Goal: Task Accomplishment & Management: Manage account settings

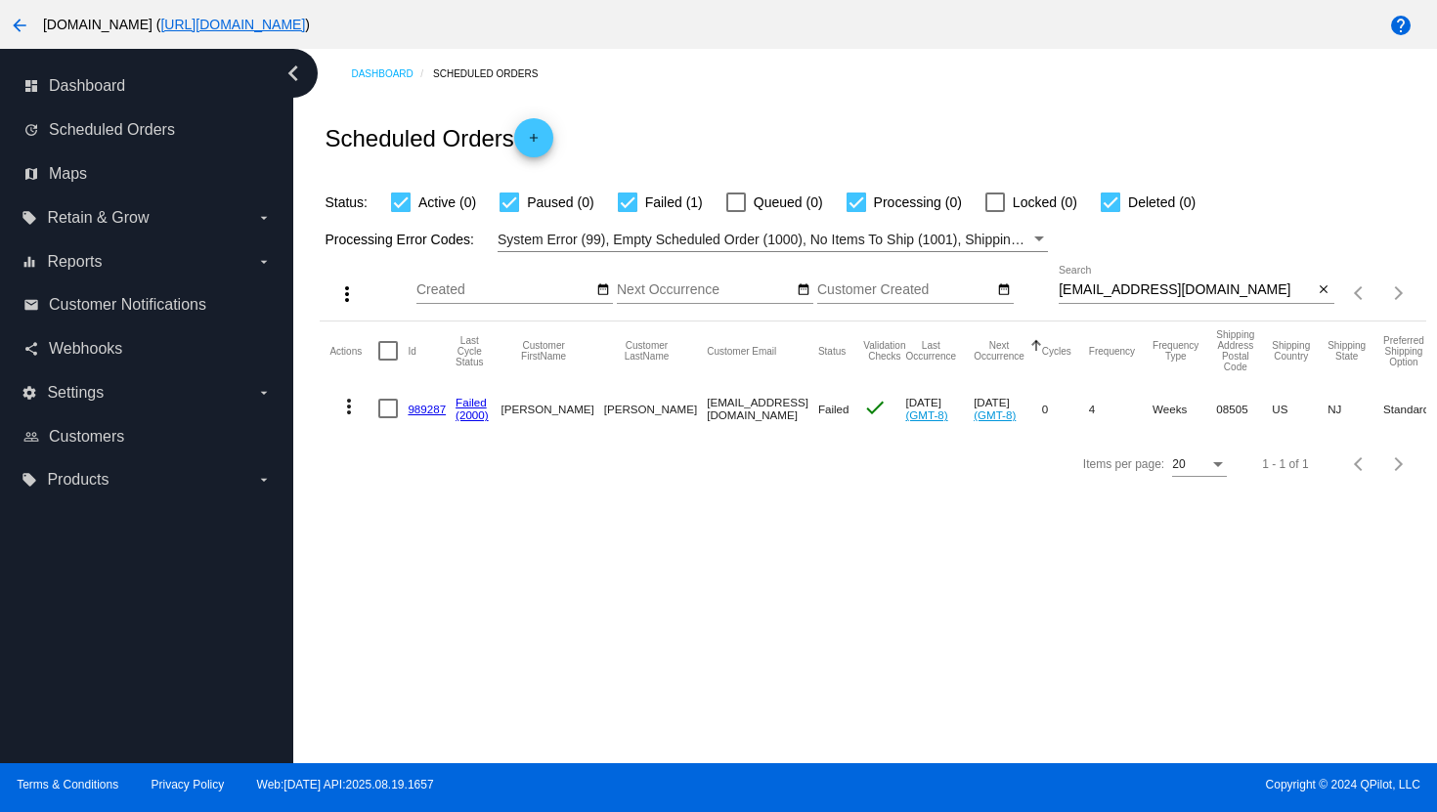
click at [20, 26] on mat-icon "arrow_back" at bounding box center [19, 25] width 23 height 23
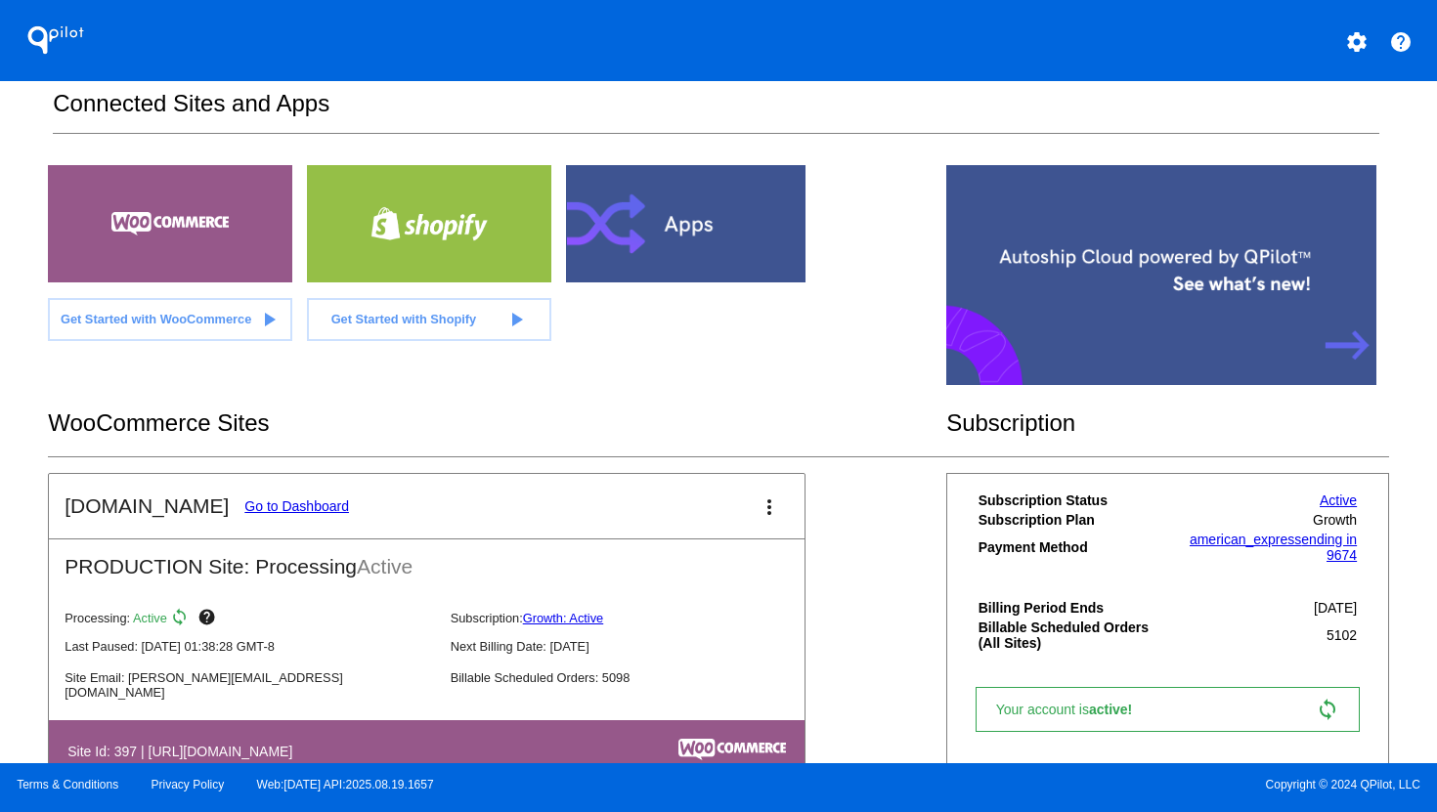
scroll to position [79, 0]
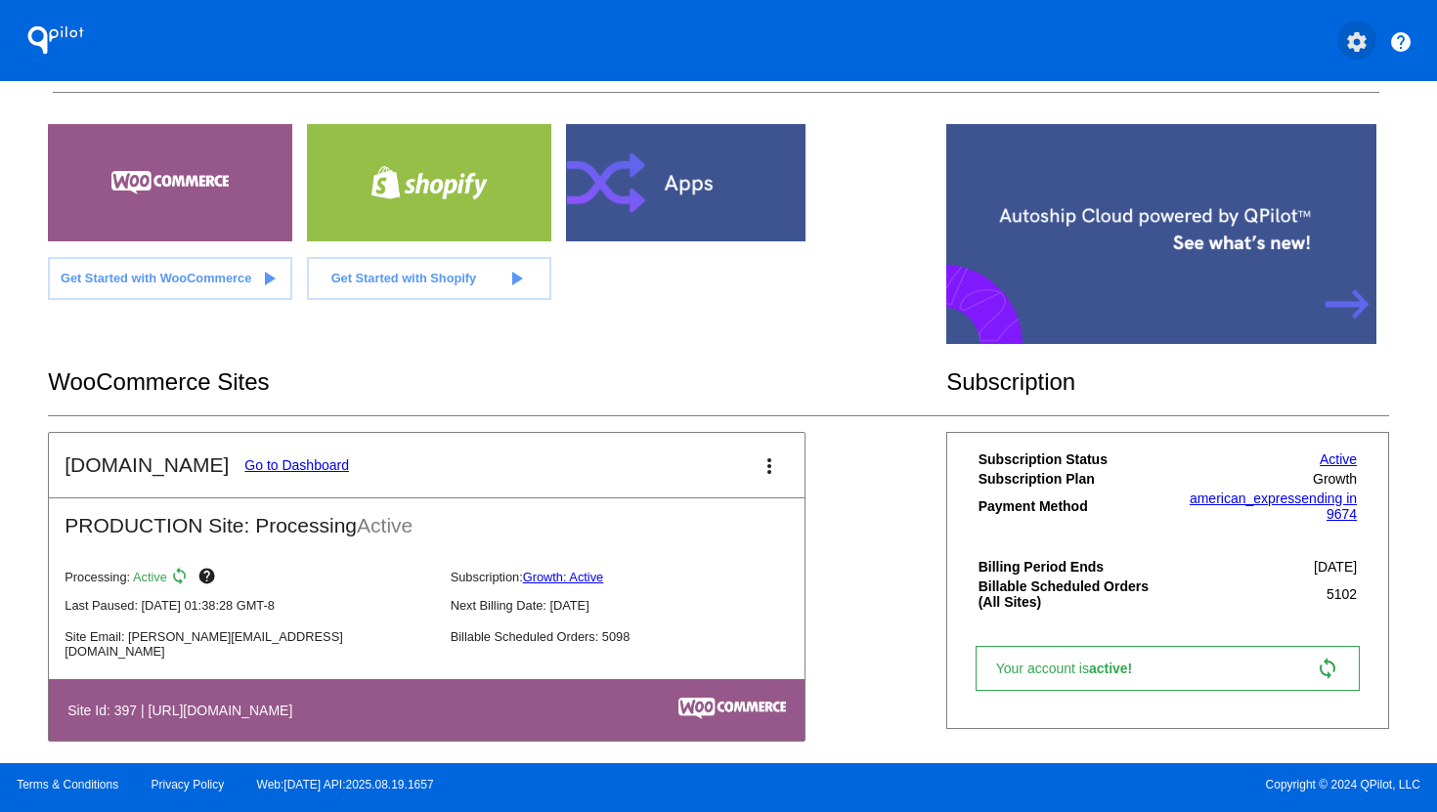
click at [1349, 55] on button "settings" at bounding box center [1356, 40] width 39 height 39
click at [1336, 95] on button "person Log out" at bounding box center [1283, 82] width 188 height 23
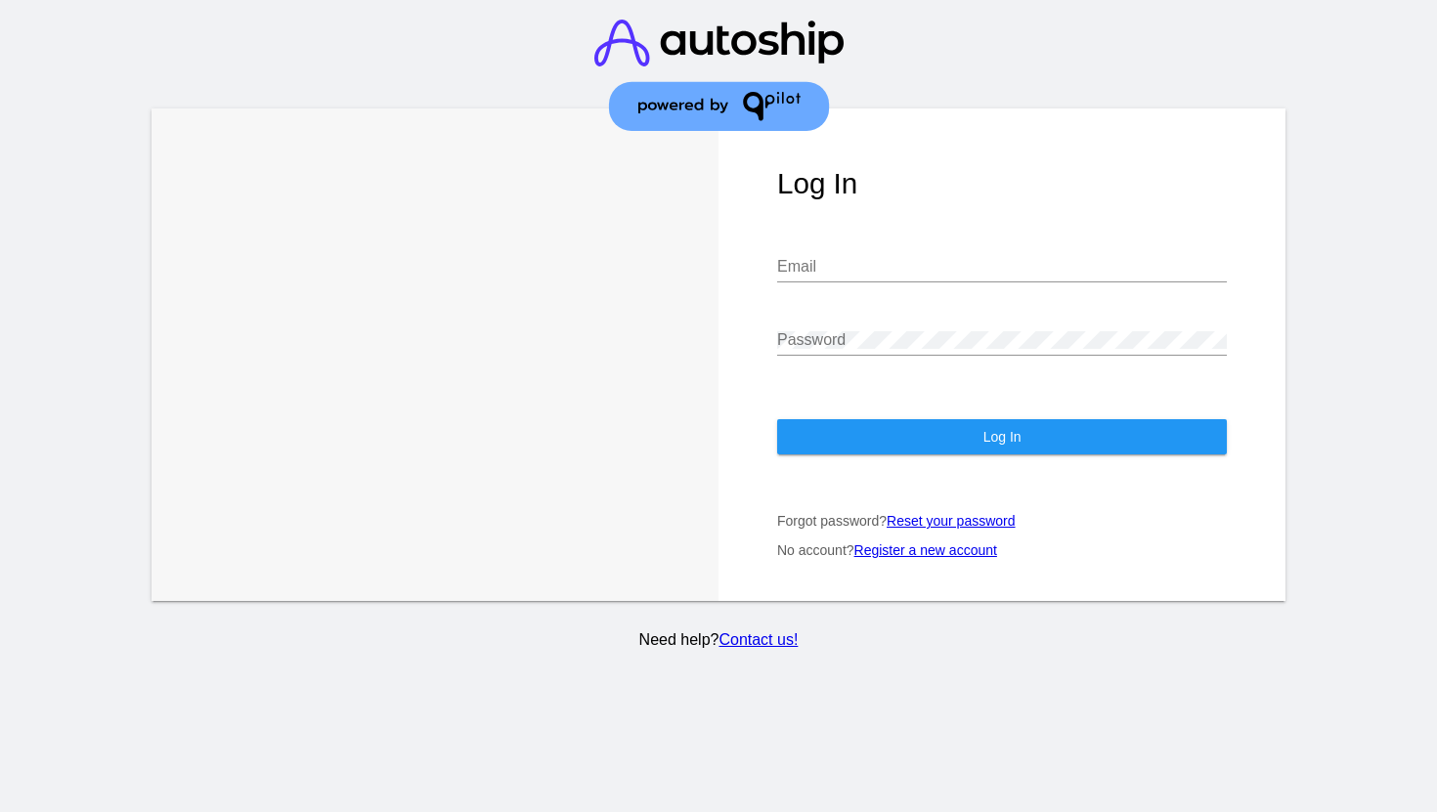
click at [883, 278] on div "Email" at bounding box center [1002, 261] width 450 height 44
type input "[PERSON_NAME][EMAIL_ADDRESS][DOMAIN_NAME]"
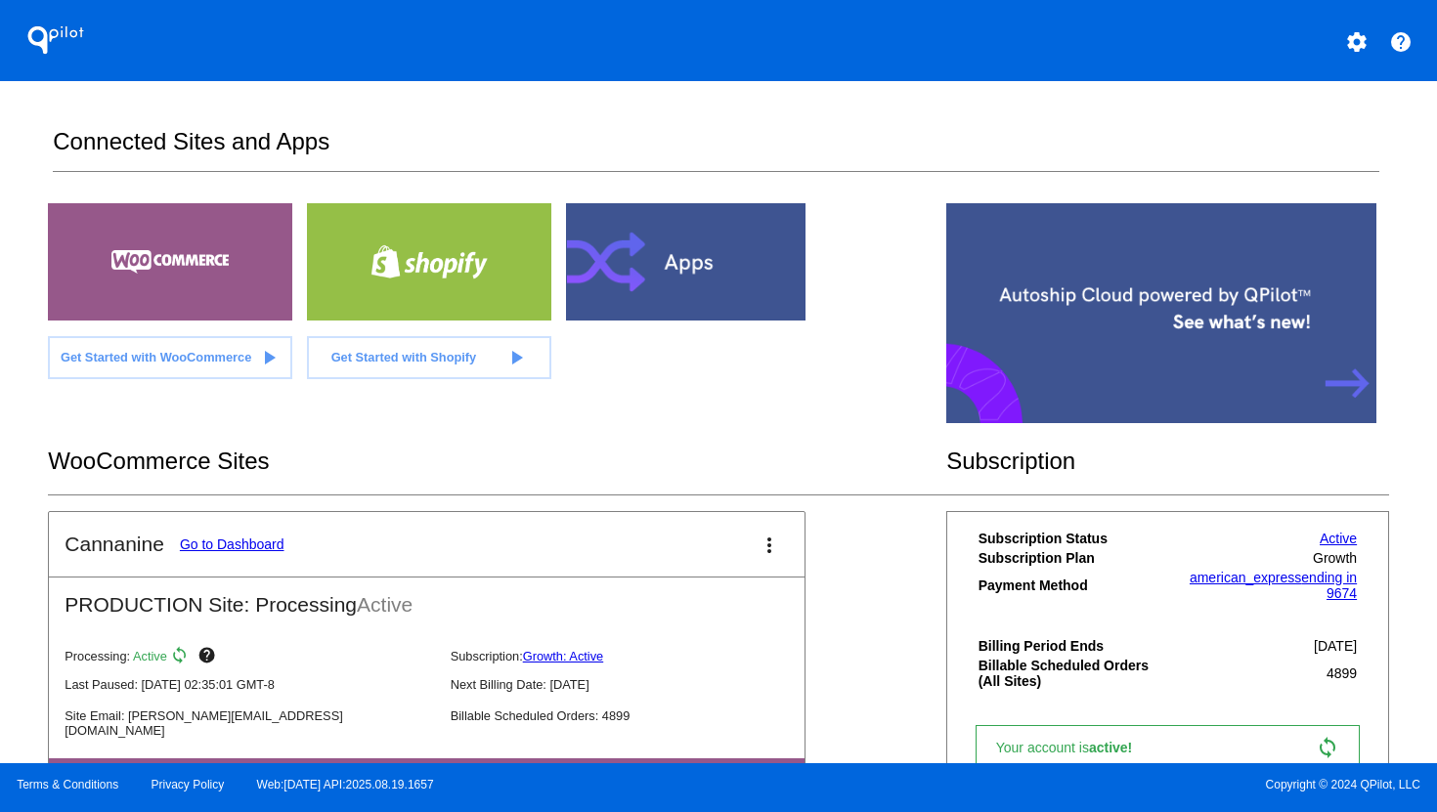
click at [267, 540] on link "Go to Dashboard" at bounding box center [232, 545] width 105 height 16
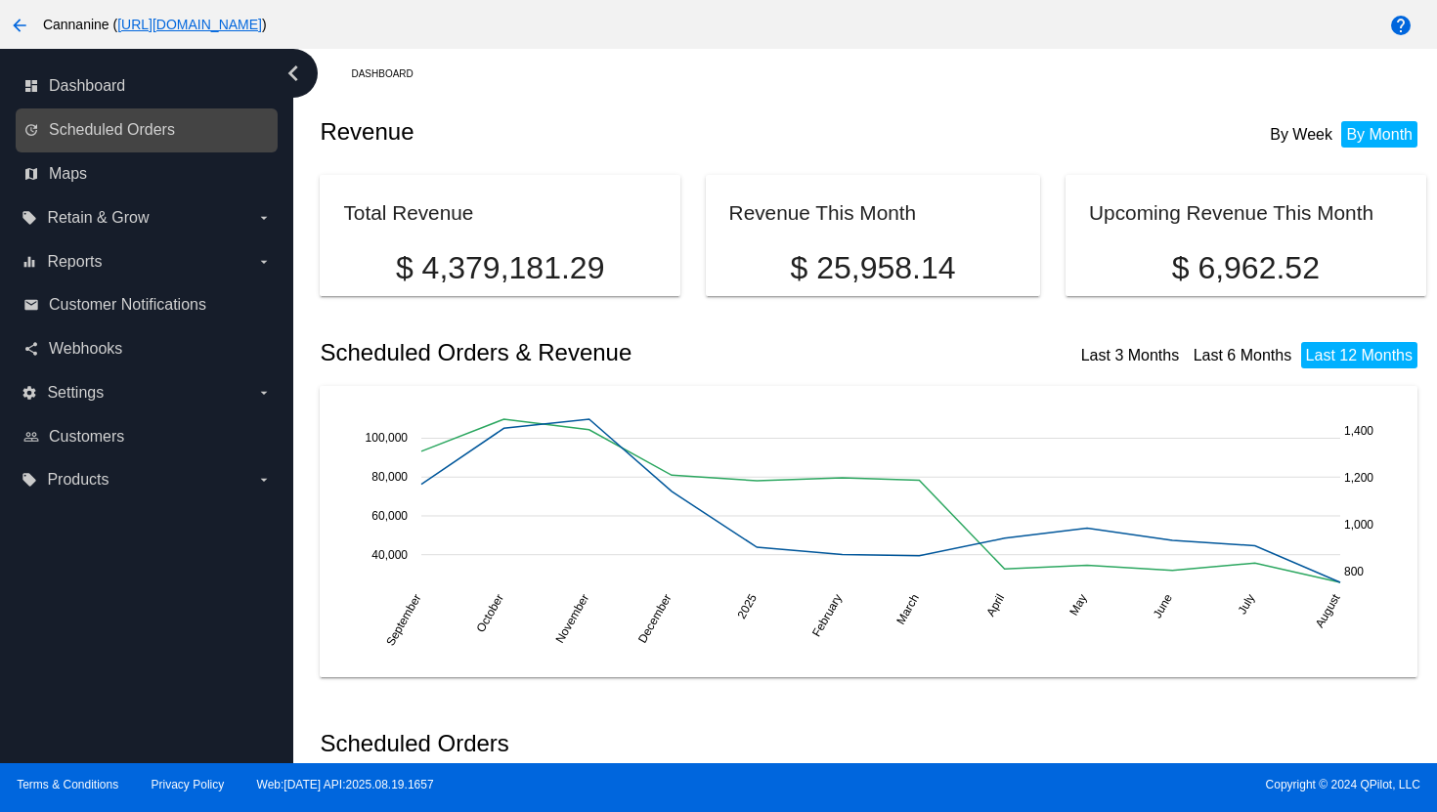
click at [129, 141] on link "update Scheduled Orders" at bounding box center [147, 129] width 248 height 31
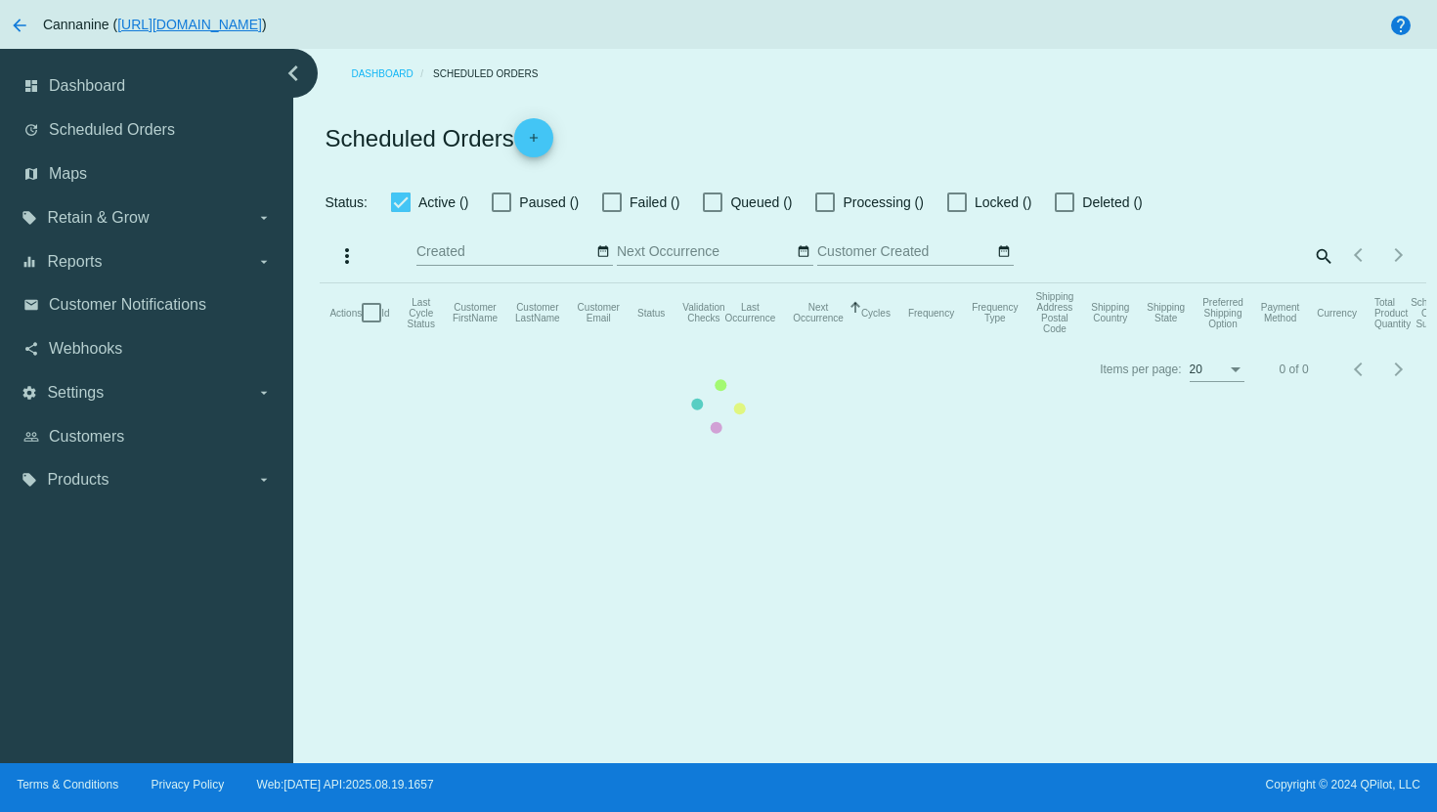
checkbox input "true"
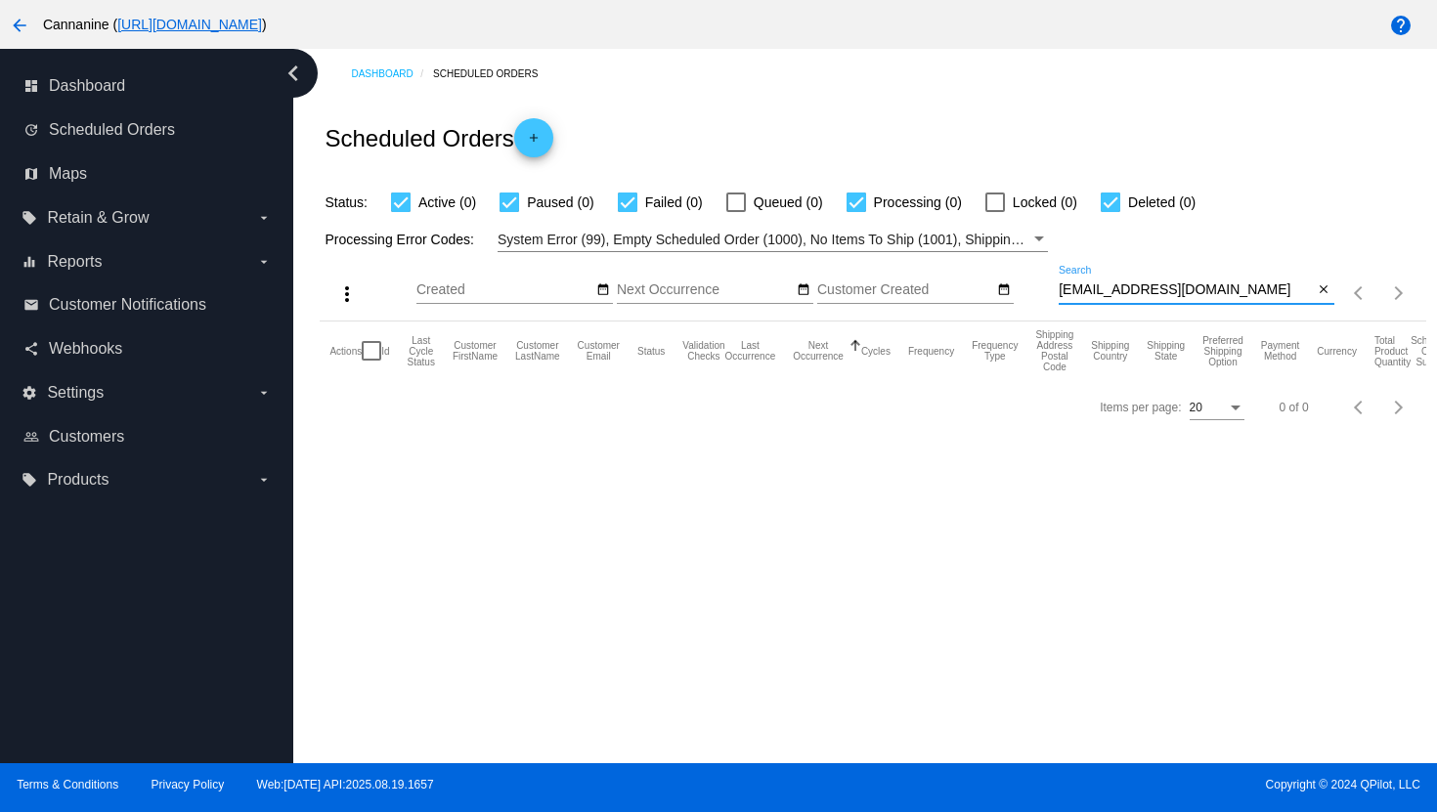
drag, startPoint x: 1235, startPoint y: 293, endPoint x: 1043, endPoint y: 293, distance: 191.6
click at [1042, 293] on div "more_vert Aug Jan Feb Mar [DATE]" at bounding box center [873, 286] width 1106 height 69
paste input "[EMAIL_ADDRESS]"
drag, startPoint x: 1207, startPoint y: 286, endPoint x: 1040, endPoint y: 295, distance: 167.4
click at [1040, 295] on div "more_vert Aug Jan Feb Mar [DATE]" at bounding box center [873, 286] width 1106 height 69
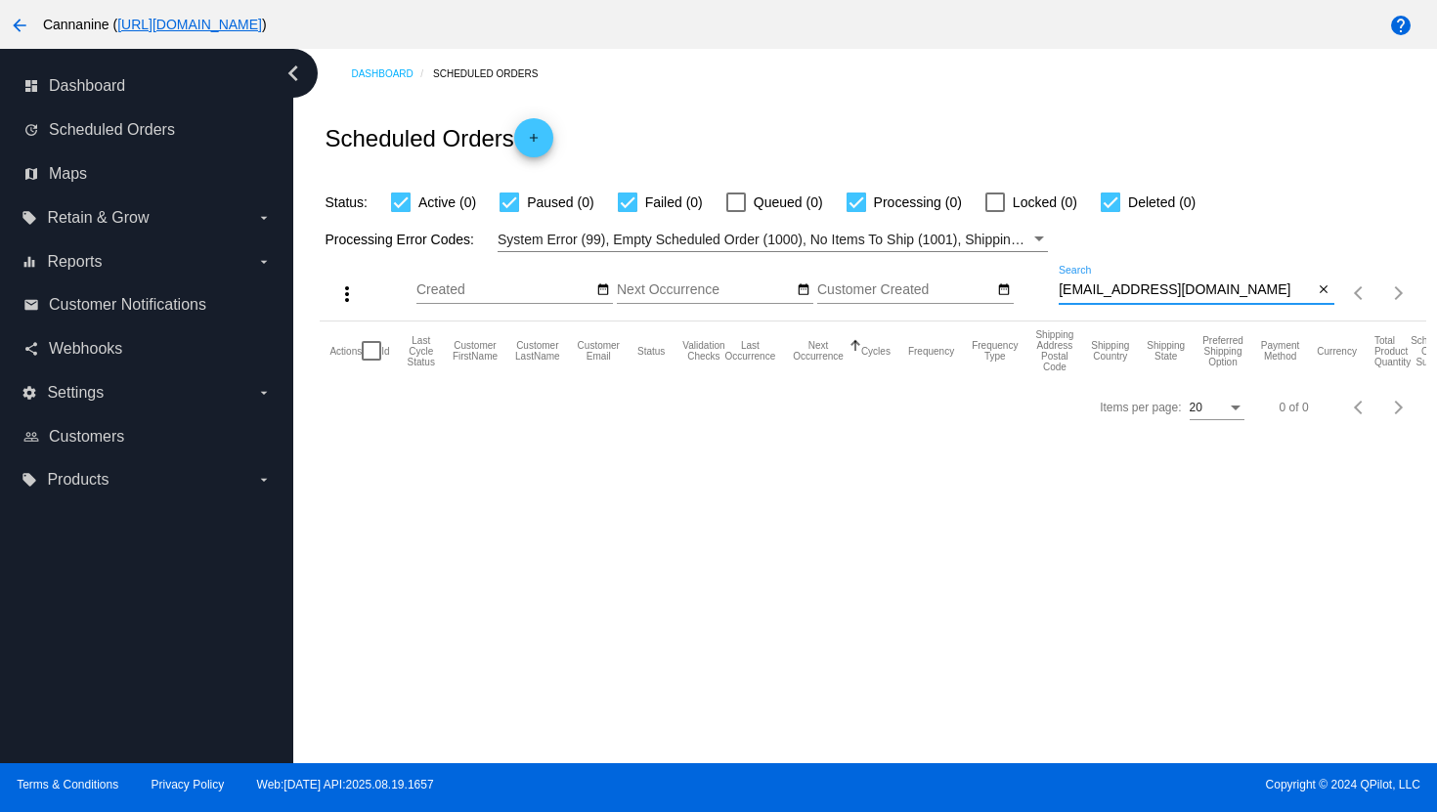
paste input "l"
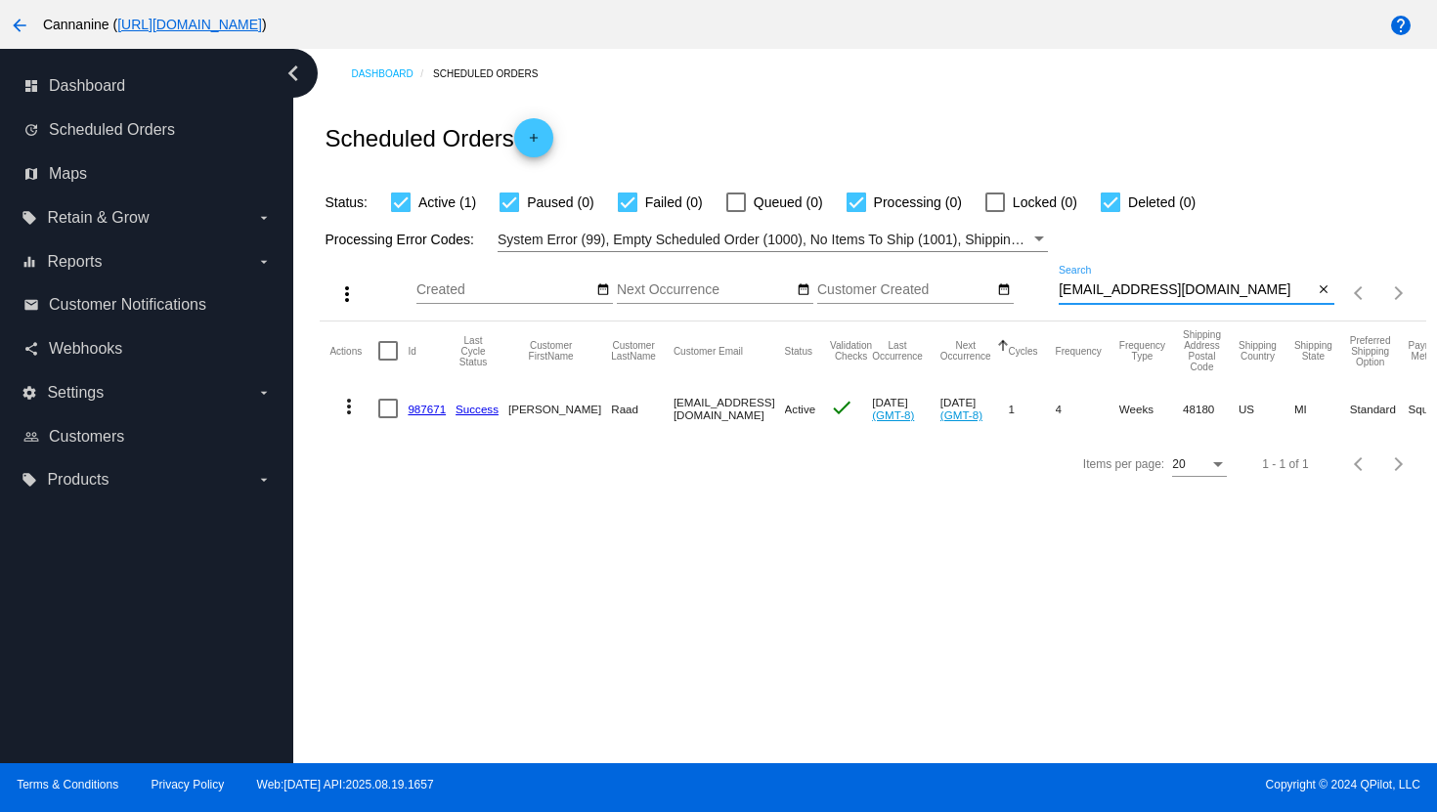
type input "[EMAIL_ADDRESS][DOMAIN_NAME]"
click at [348, 406] on mat-icon "more_vert" at bounding box center [348, 406] width 23 height 23
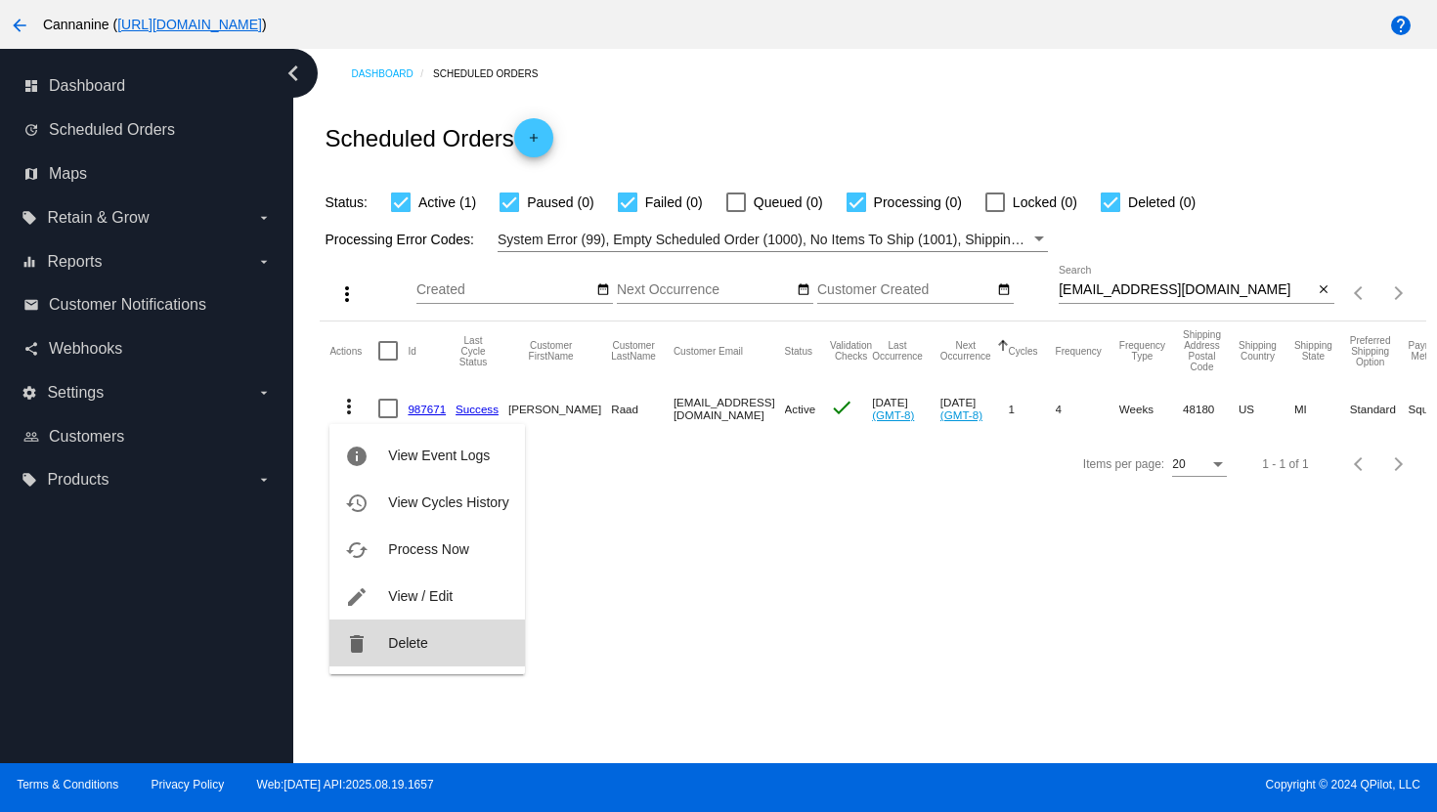
click at [381, 649] on button "delete Delete" at bounding box center [426, 643] width 195 height 47
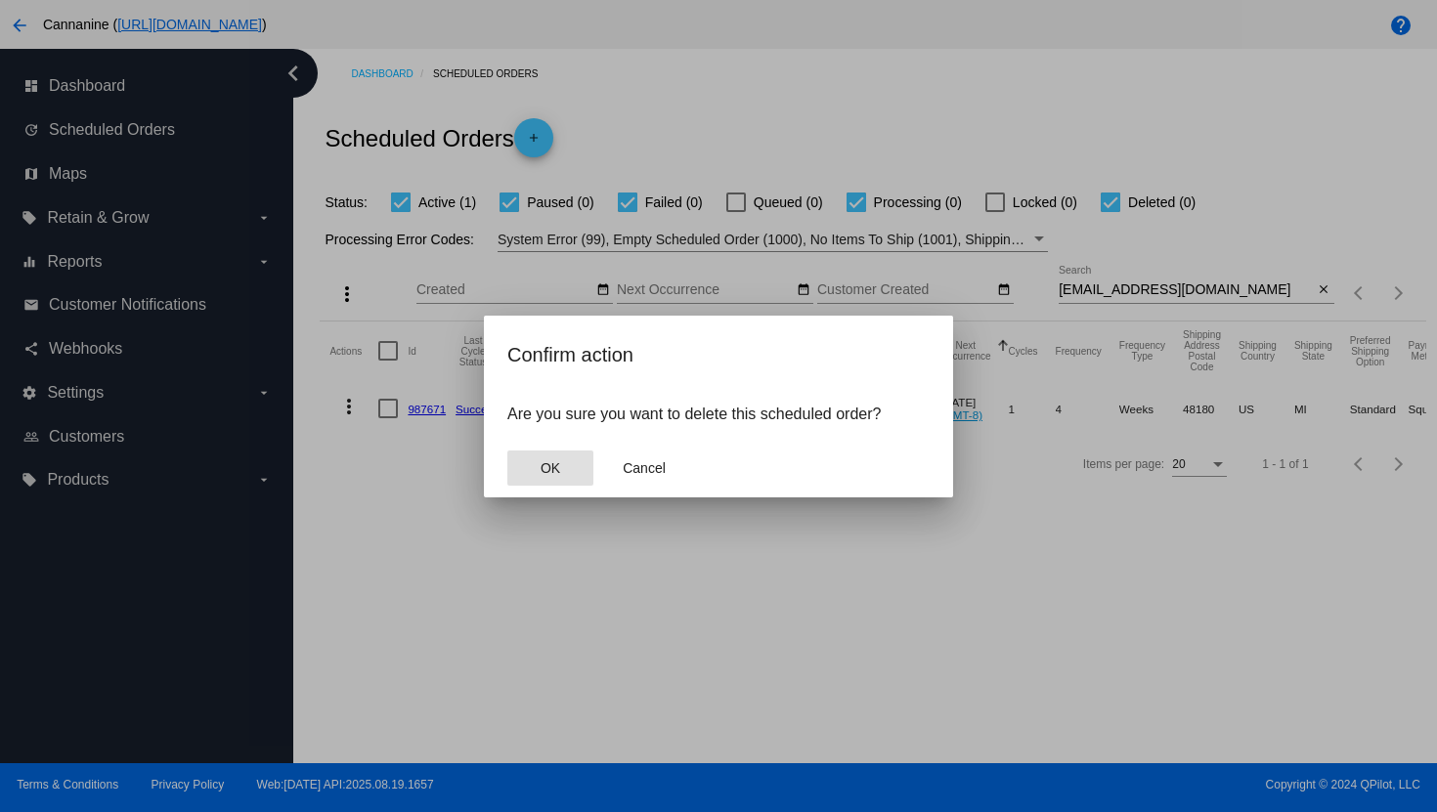
click at [555, 461] on span "OK" at bounding box center [551, 468] width 20 height 16
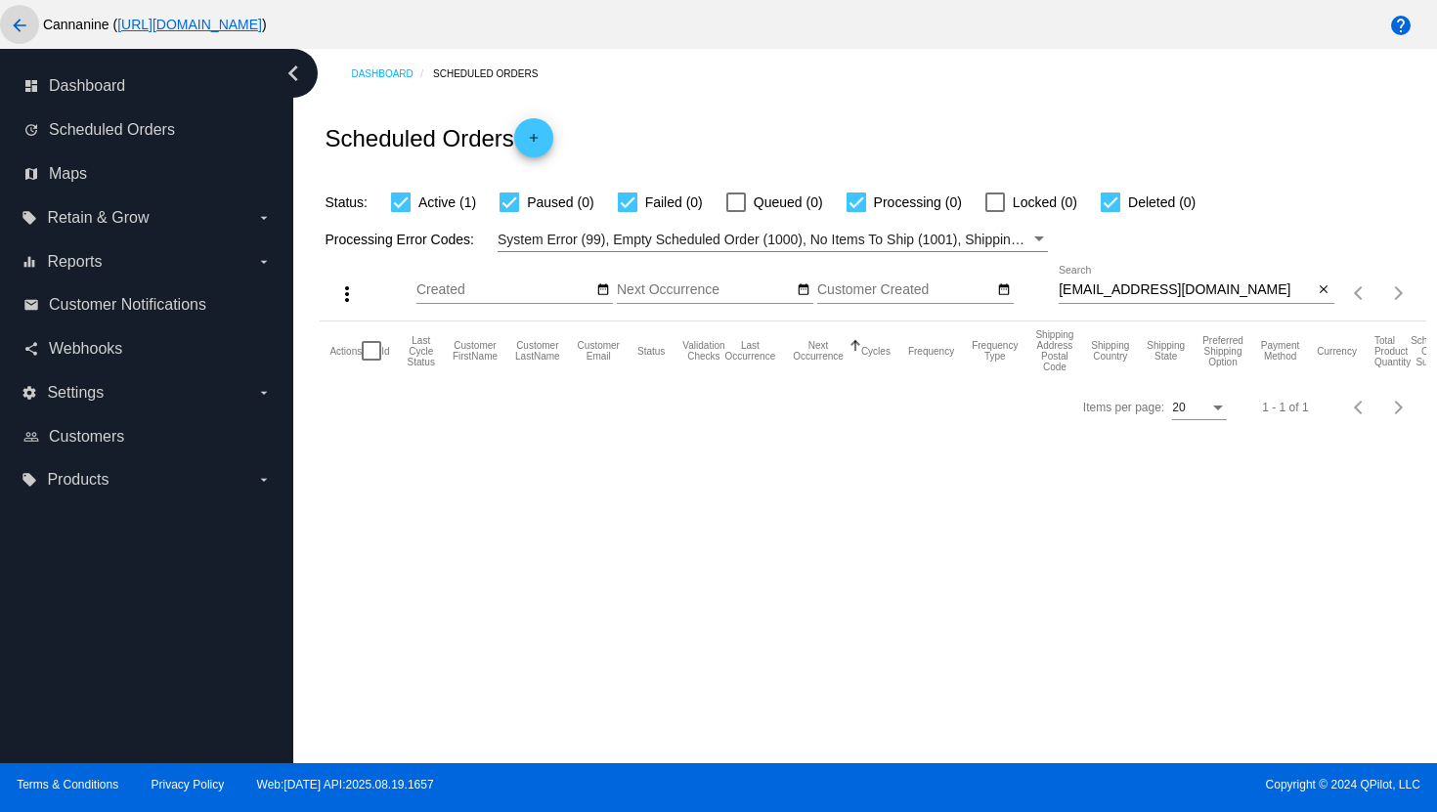
click at [26, 32] on mat-icon "arrow_back" at bounding box center [19, 25] width 23 height 23
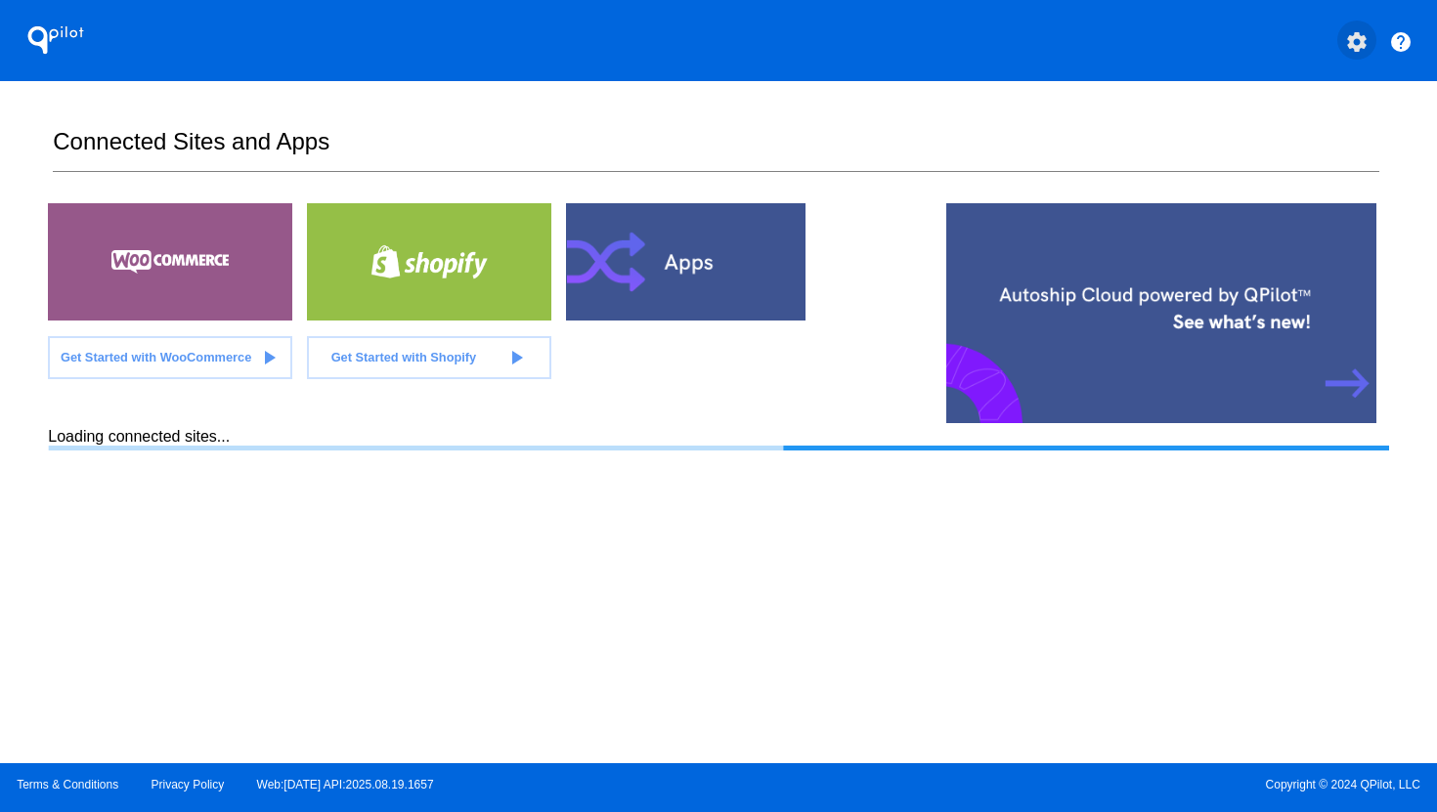
click at [1358, 50] on mat-icon "settings" at bounding box center [1356, 41] width 23 height 23
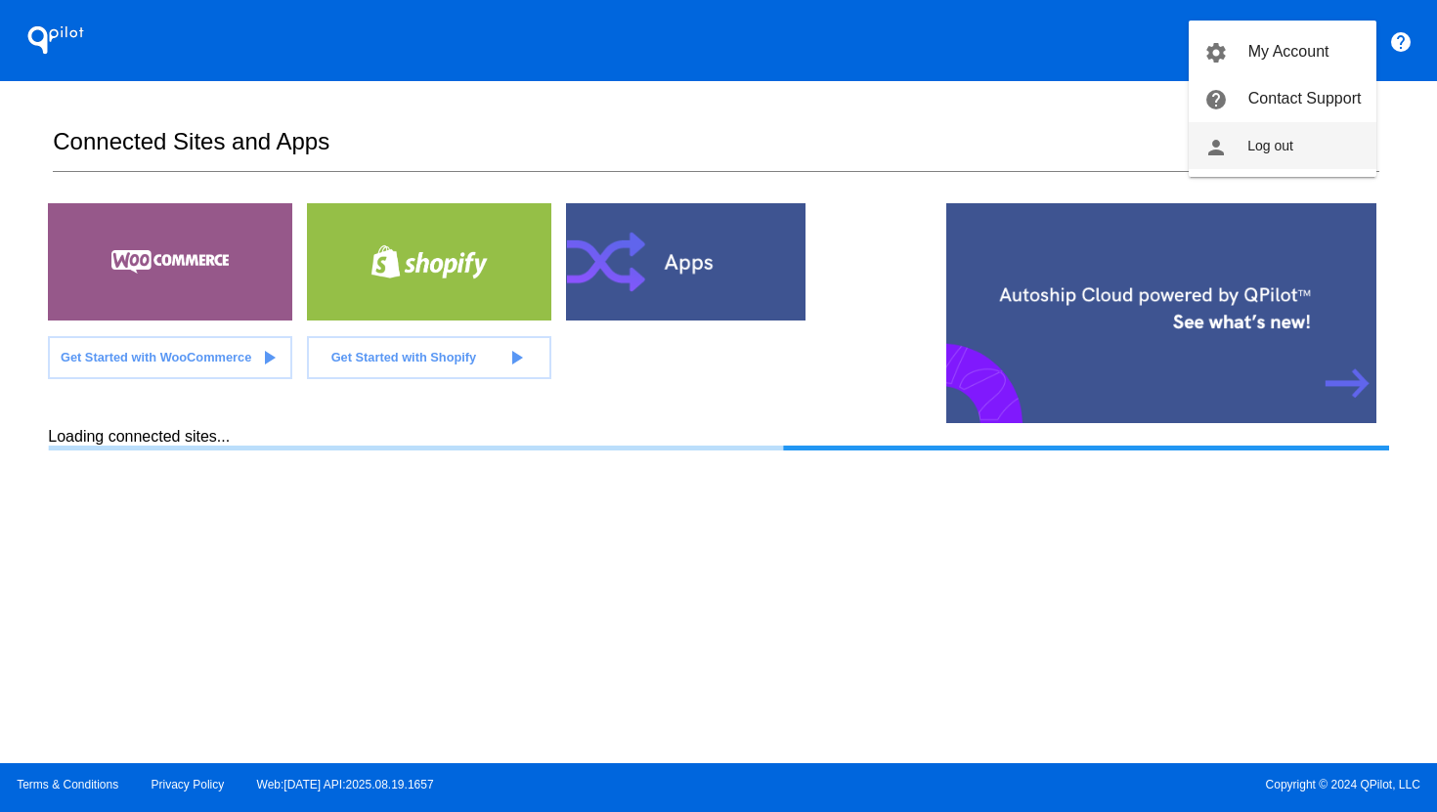
click at [1299, 144] on button "person Log out" at bounding box center [1283, 145] width 188 height 47
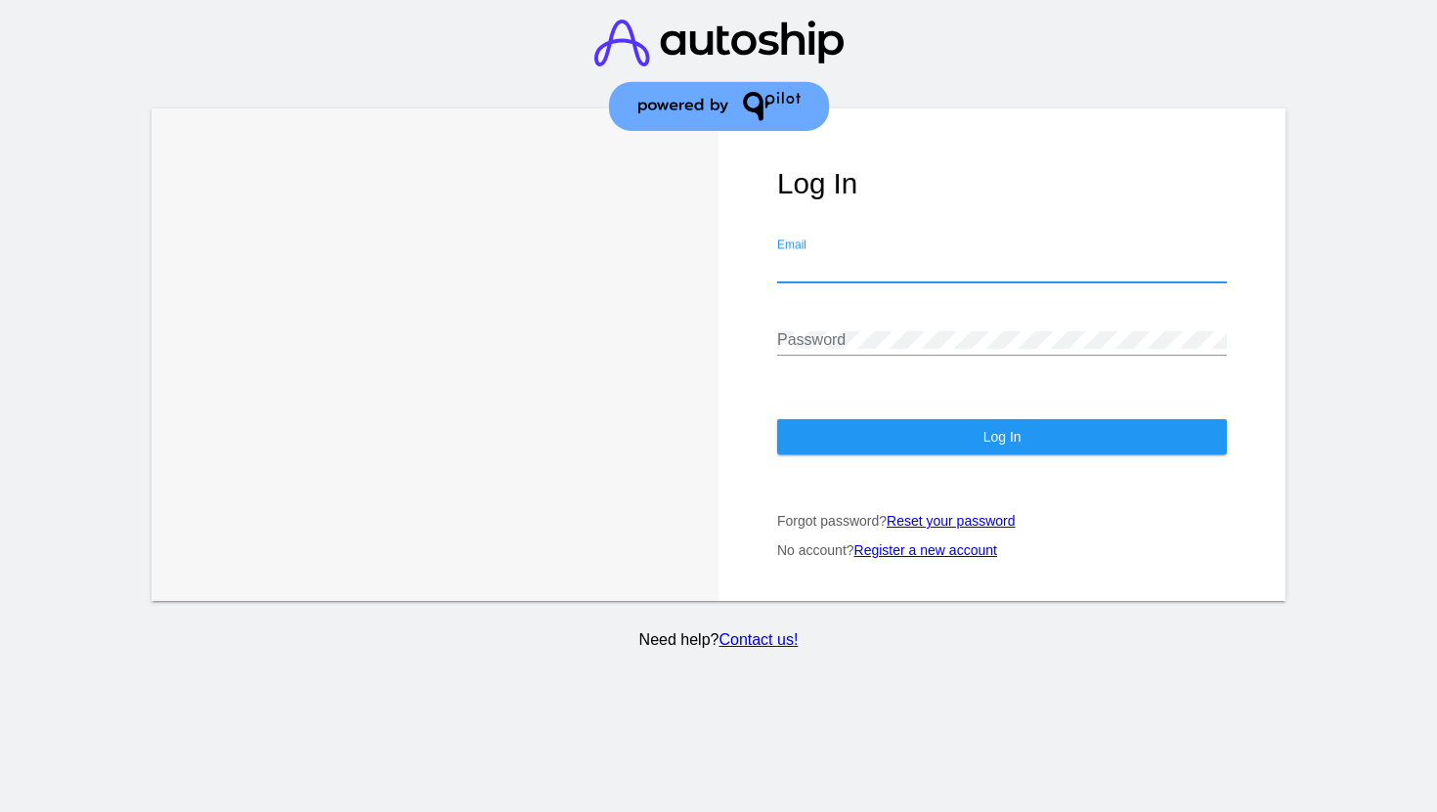
click at [902, 262] on input "Email" at bounding box center [1002, 267] width 450 height 18
type input "[EMAIL_ADDRESS][DOMAIN_NAME]"
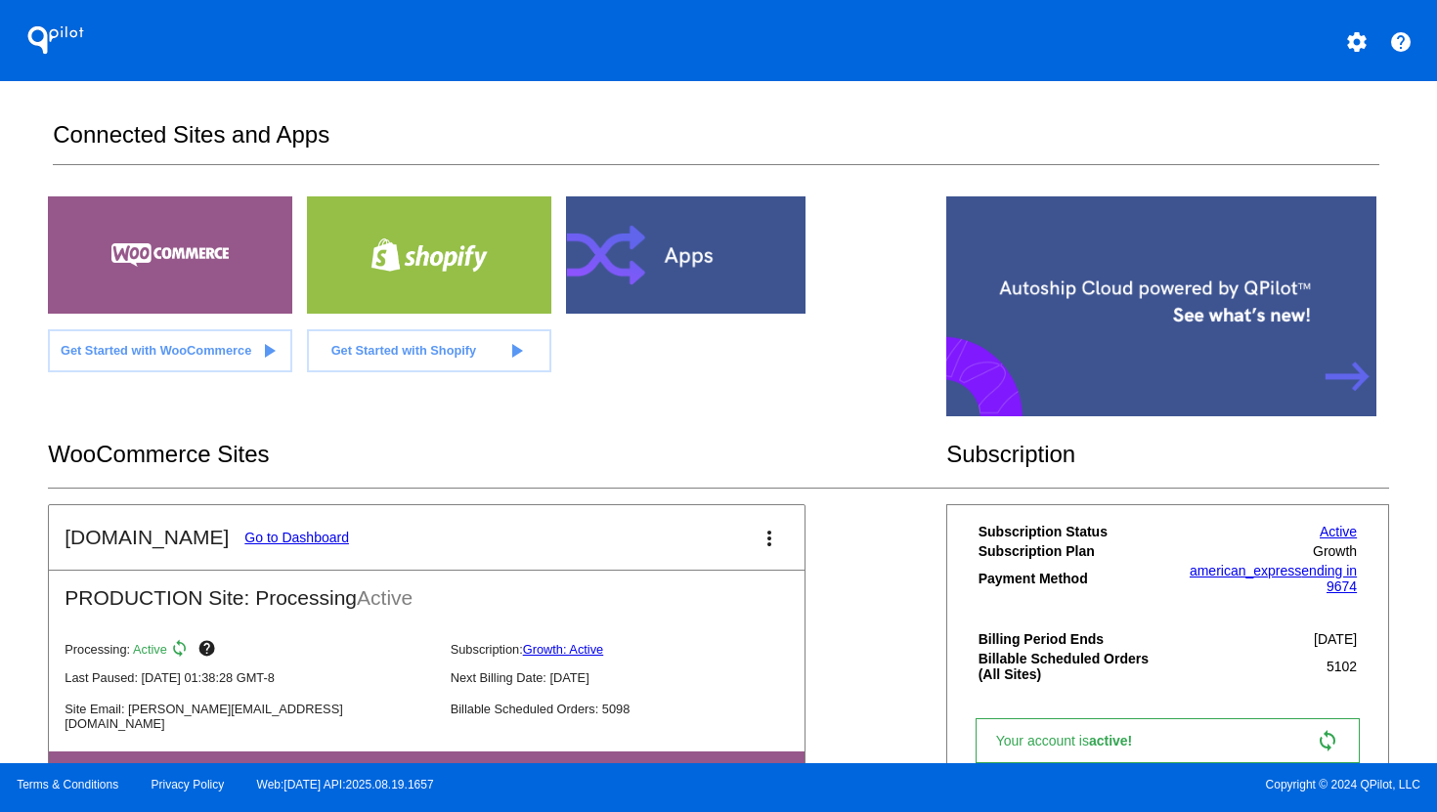
scroll to position [8, 0]
click at [283, 533] on link "Go to Dashboard" at bounding box center [296, 537] width 105 height 16
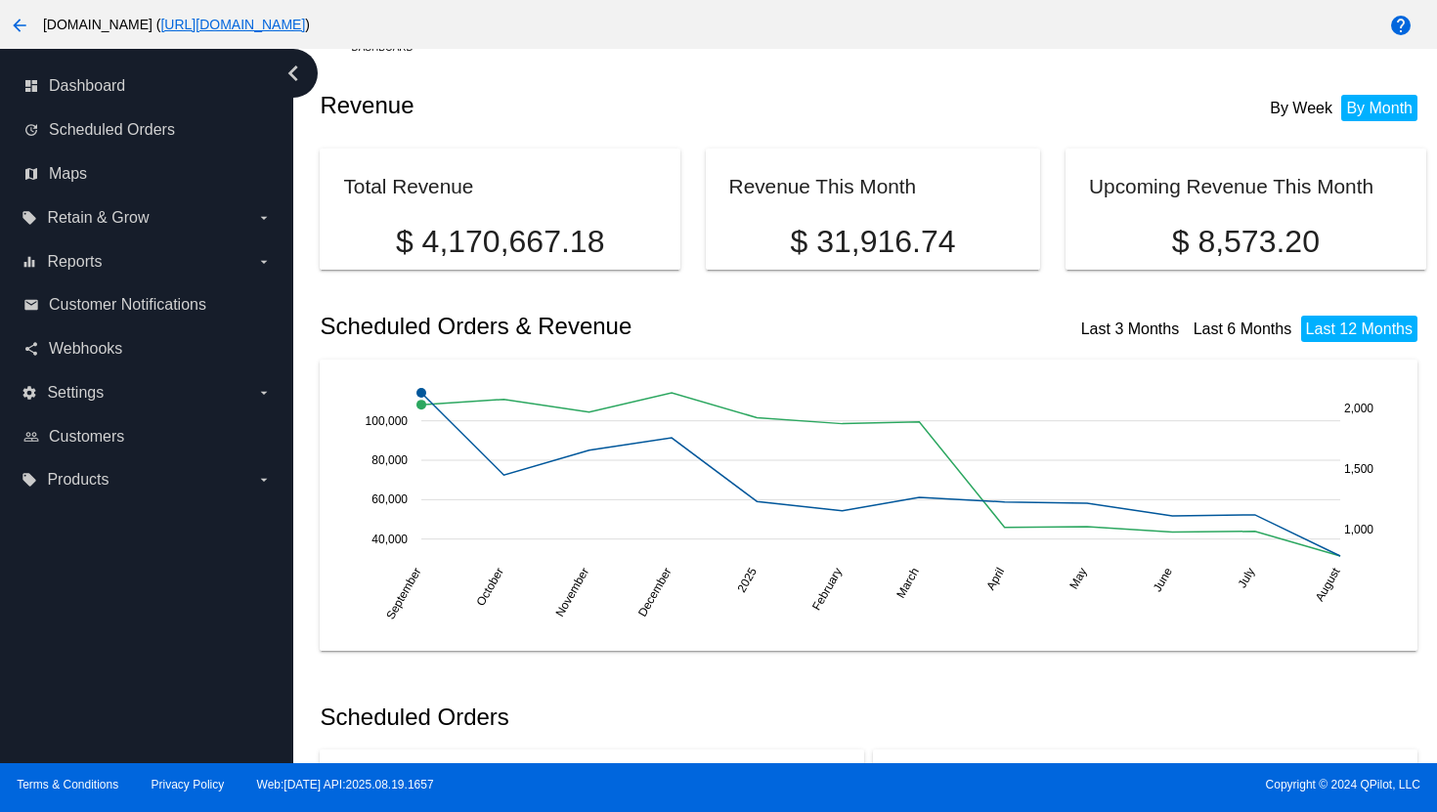
scroll to position [32, 0]
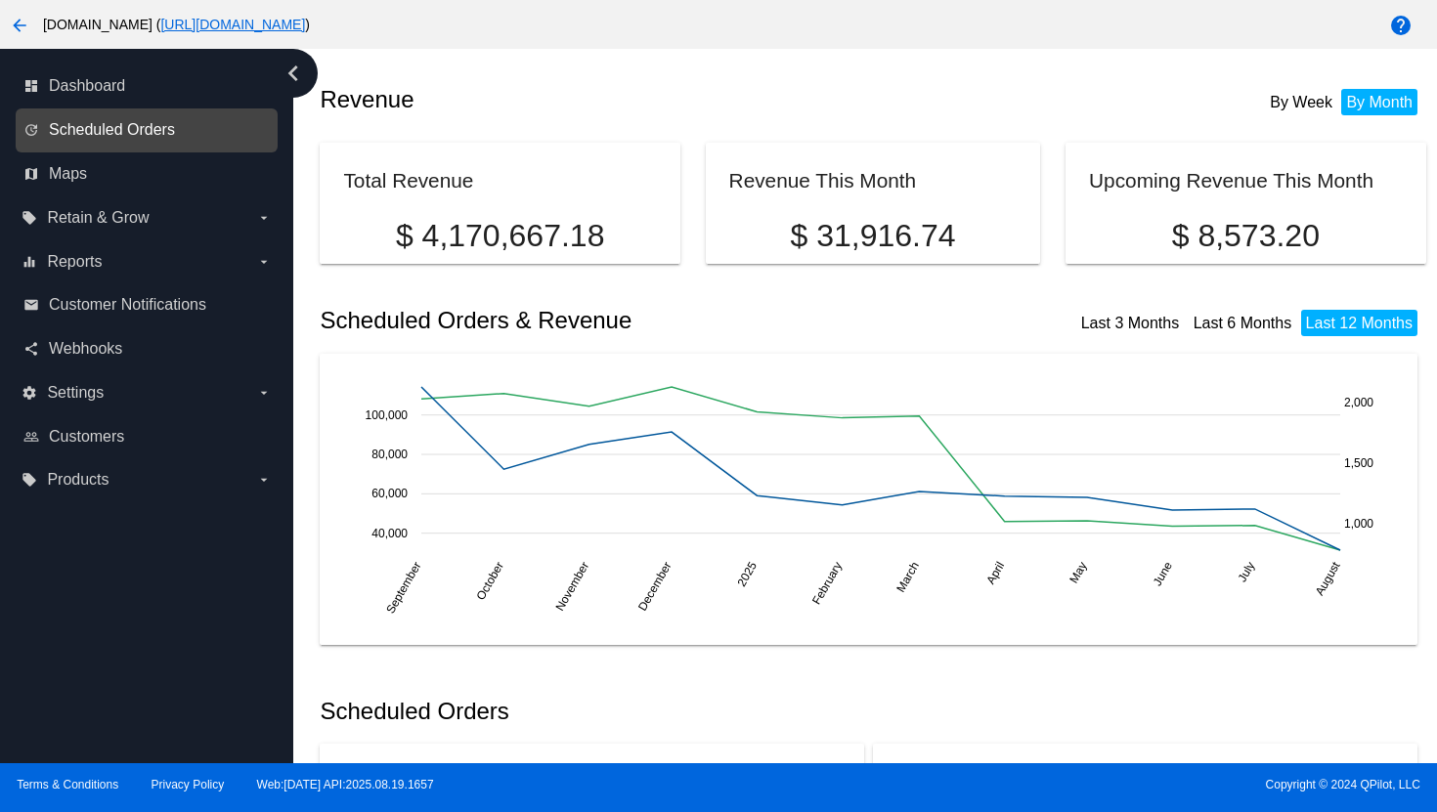
click at [147, 134] on span "Scheduled Orders" at bounding box center [112, 130] width 126 height 18
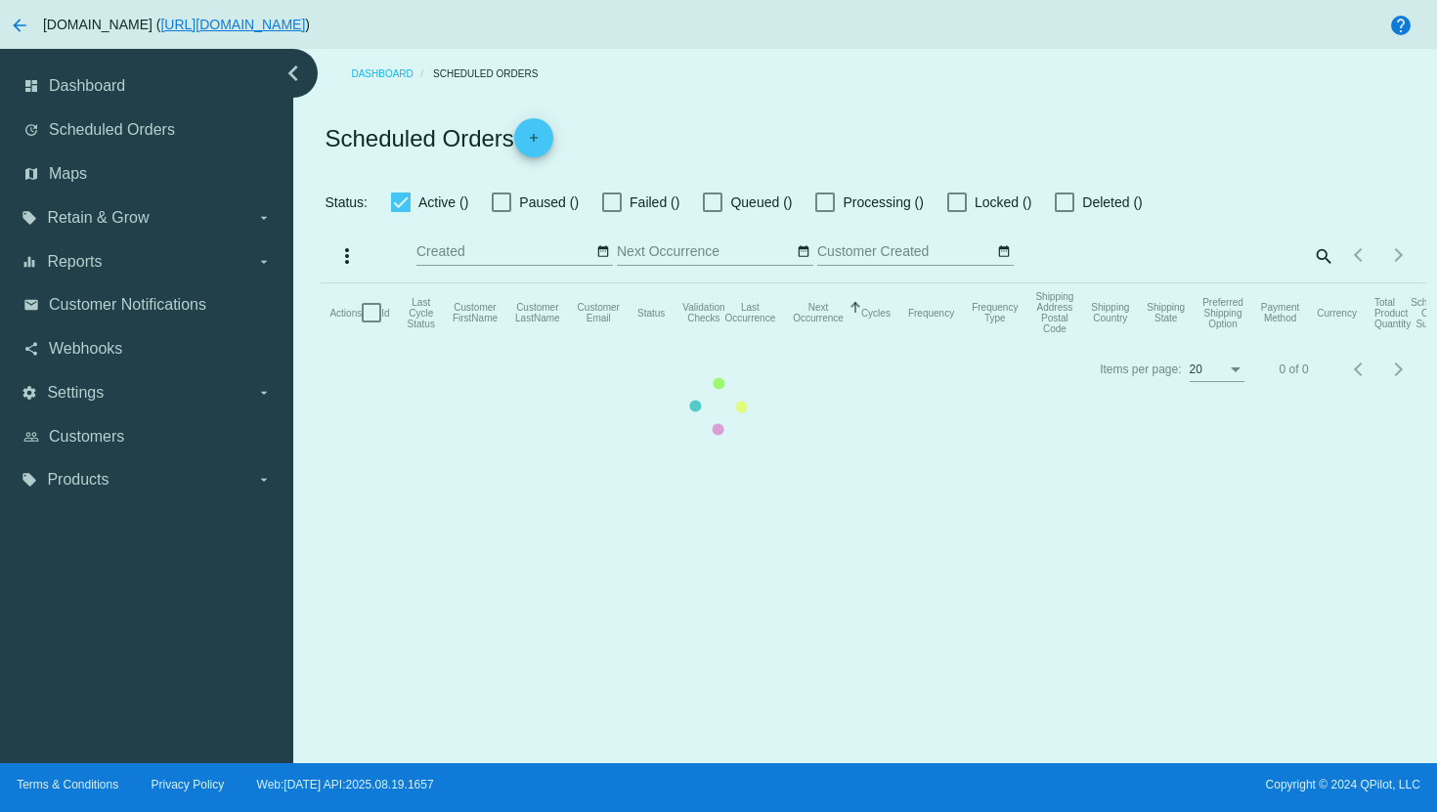
checkbox input "true"
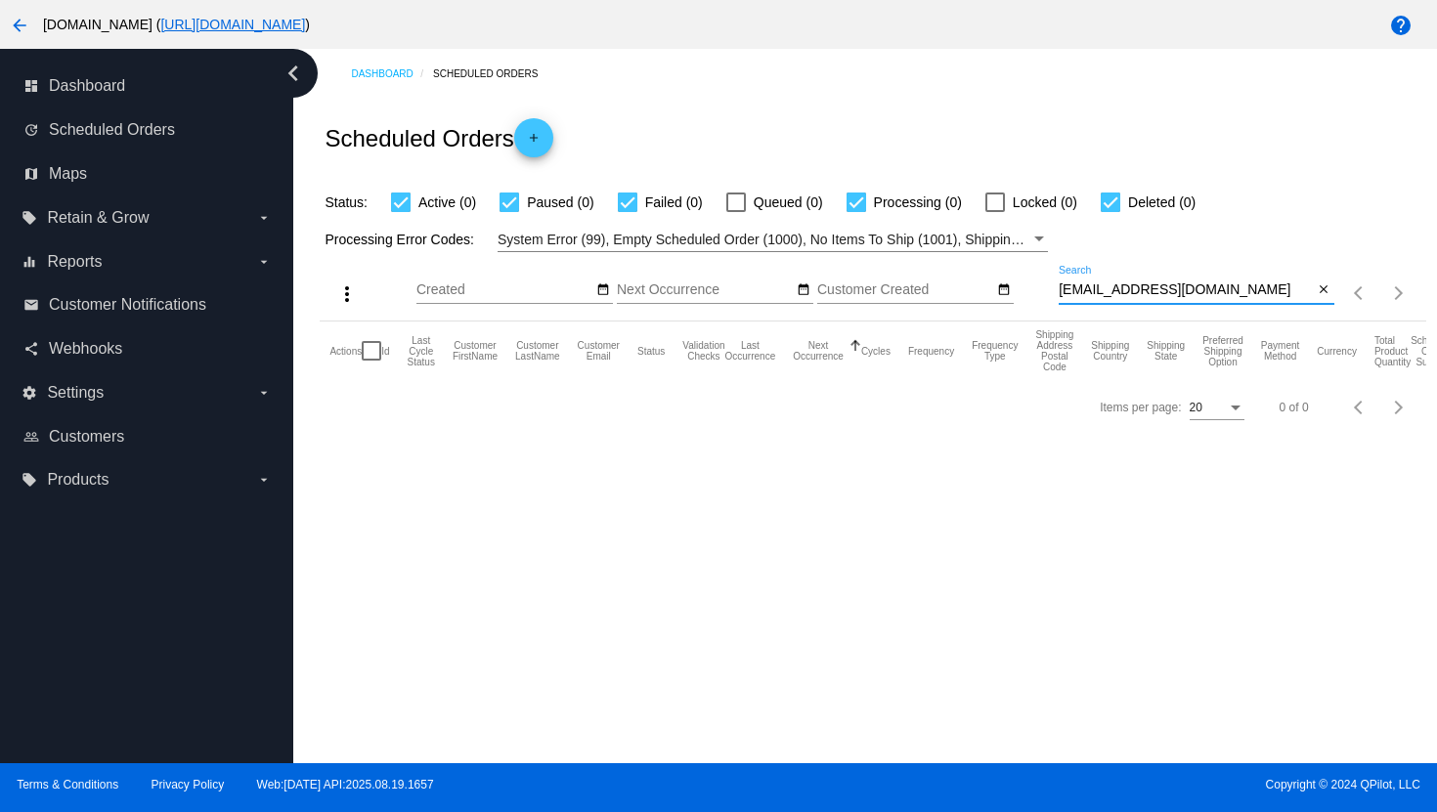
drag, startPoint x: 1201, startPoint y: 290, endPoint x: 976, endPoint y: 292, distance: 224.9
click at [976, 292] on div "more_vert Aug Jan Feb Mar [DATE]" at bounding box center [873, 286] width 1106 height 69
paste input "[EMAIL_ADDRESS]"
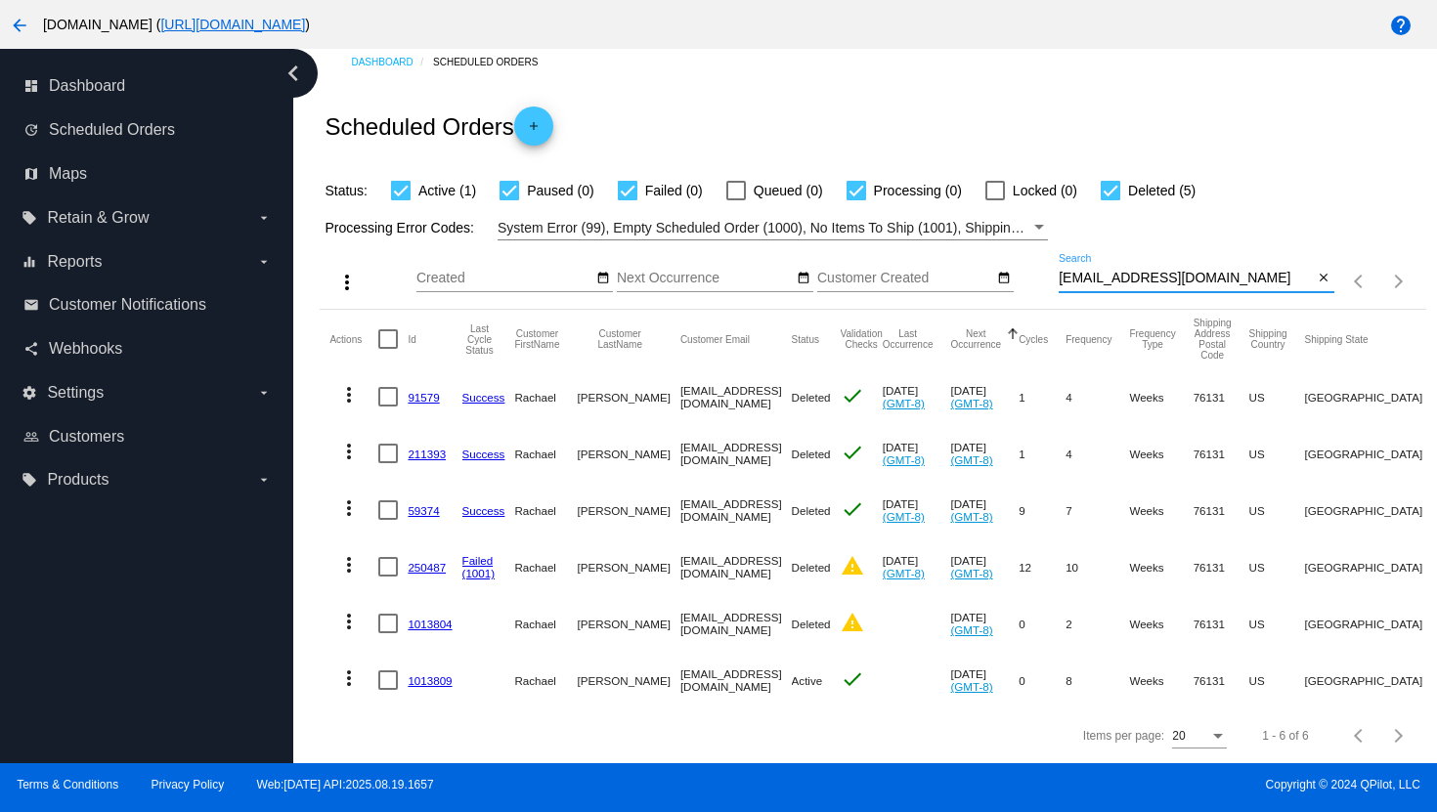
scroll to position [28, 0]
type input "[EMAIL_ADDRESS][DOMAIN_NAME]"
click at [348, 553] on mat-icon "more_vert" at bounding box center [348, 564] width 23 height 23
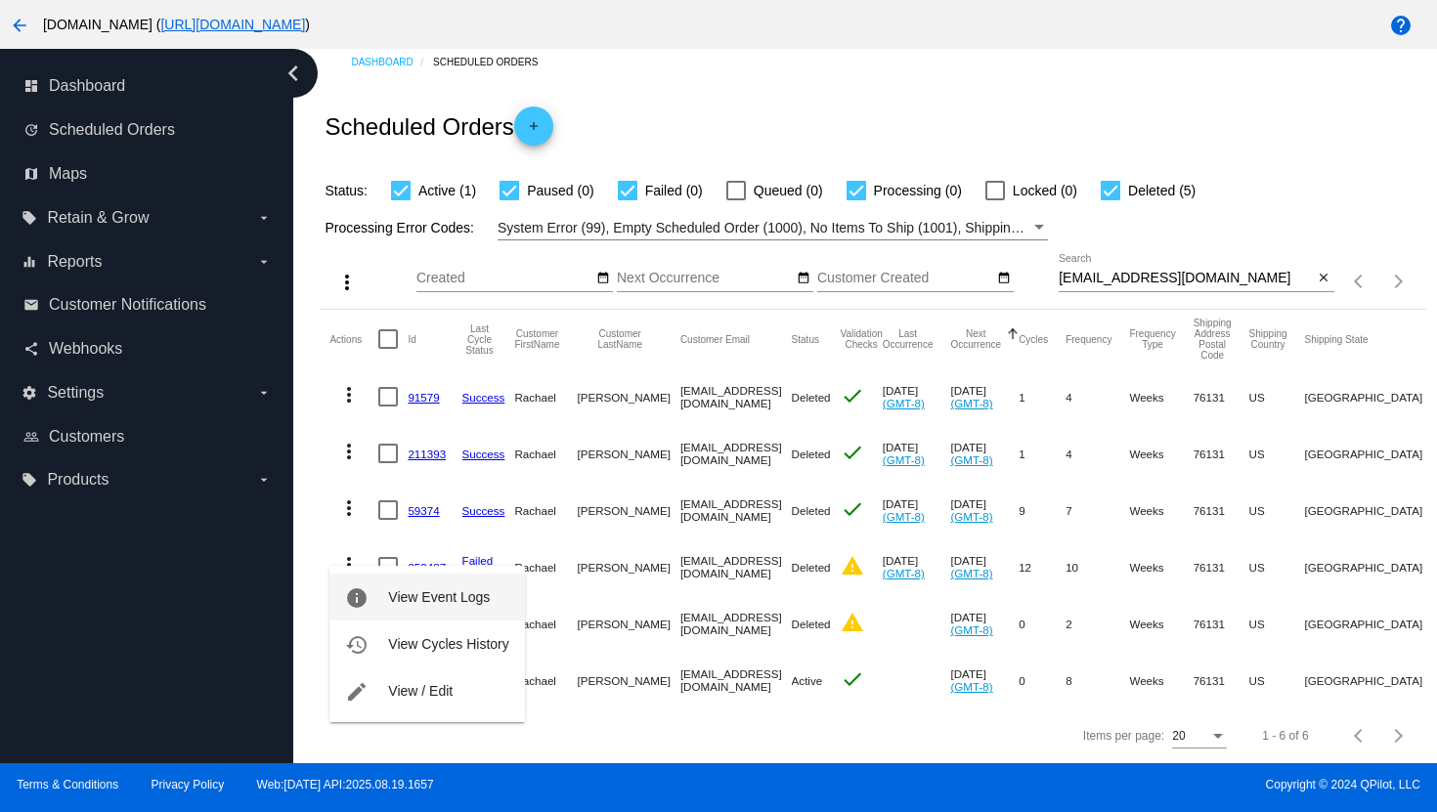
click at [401, 591] on span "View Event Logs" at bounding box center [439, 598] width 102 height 16
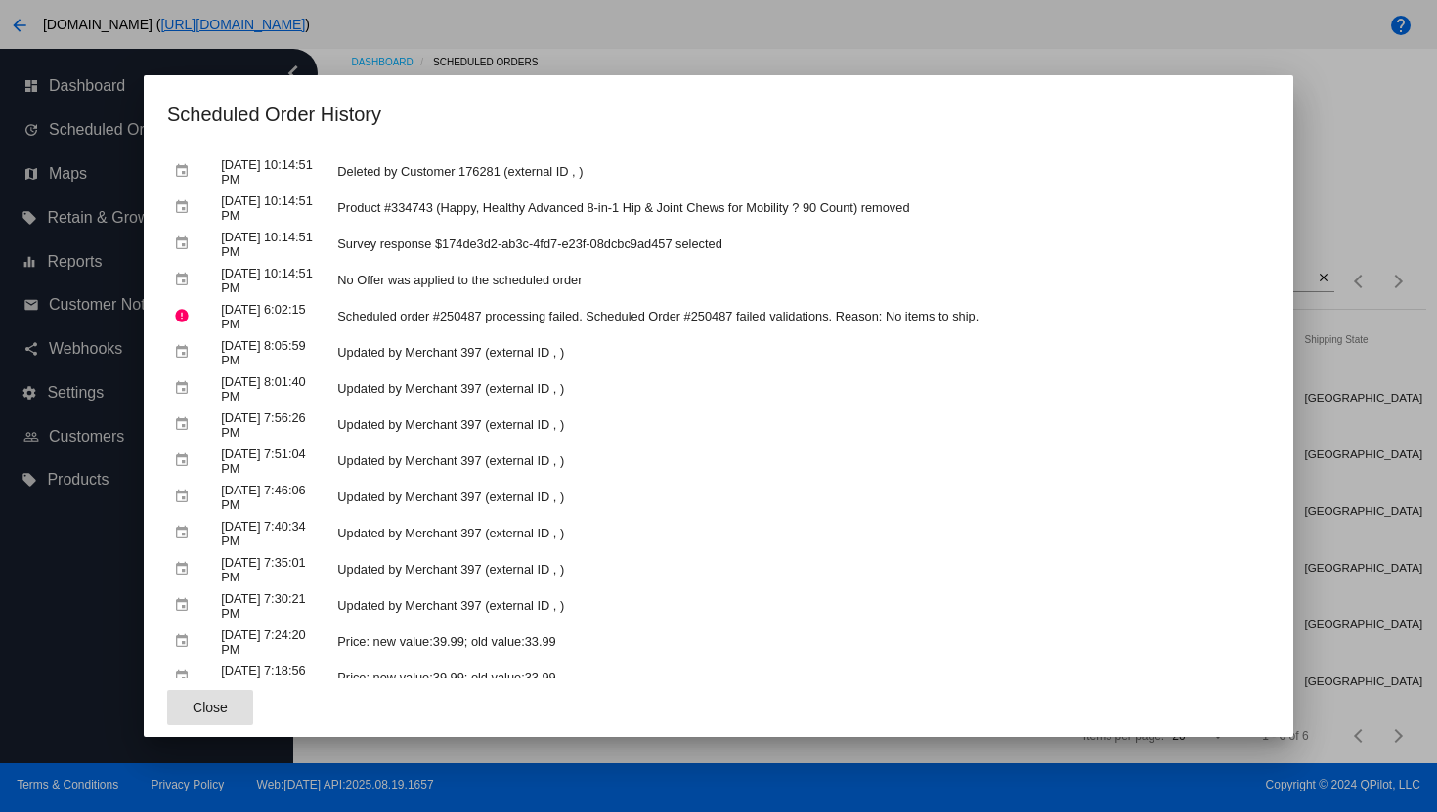
scroll to position [0, 0]
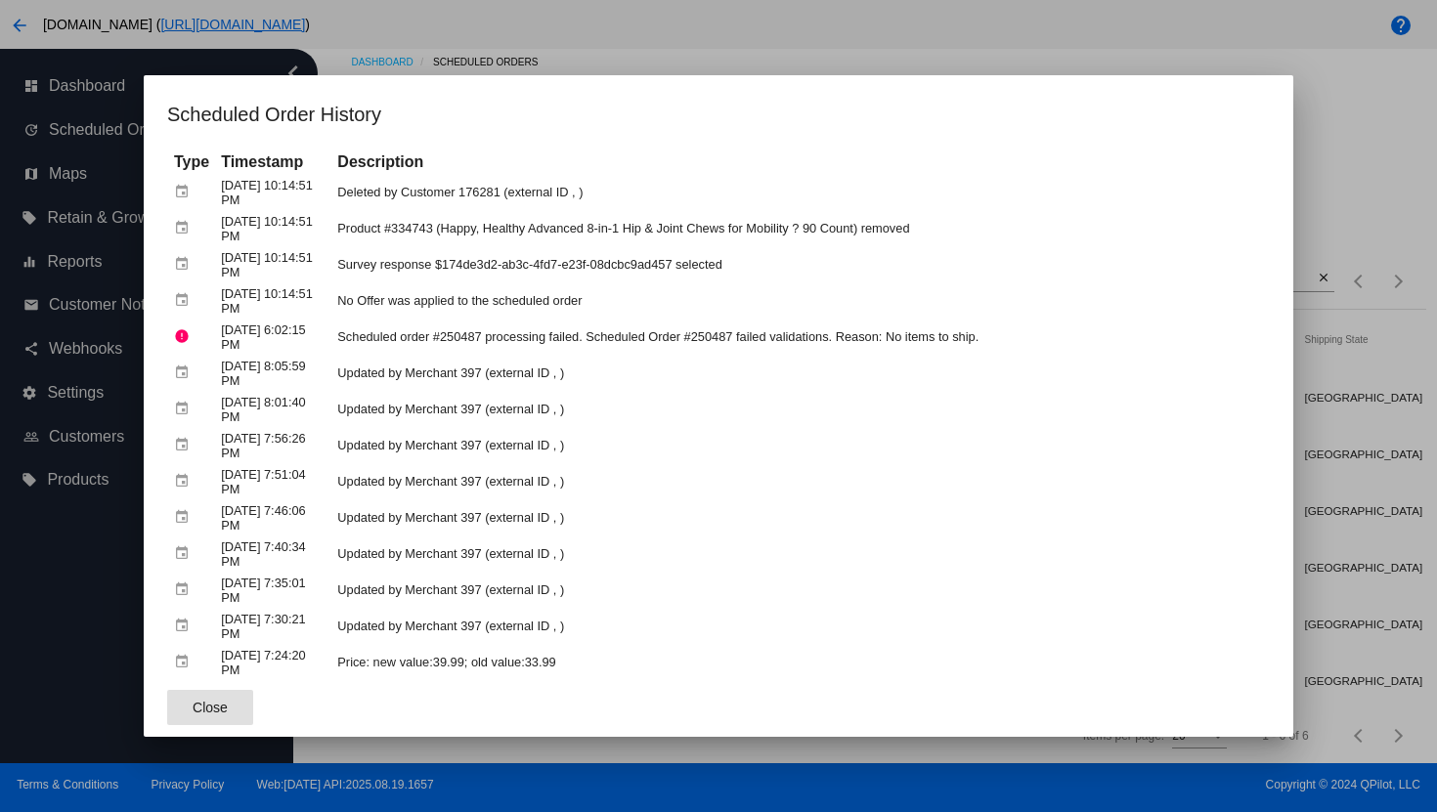
click at [625, 55] on div at bounding box center [718, 406] width 1437 height 812
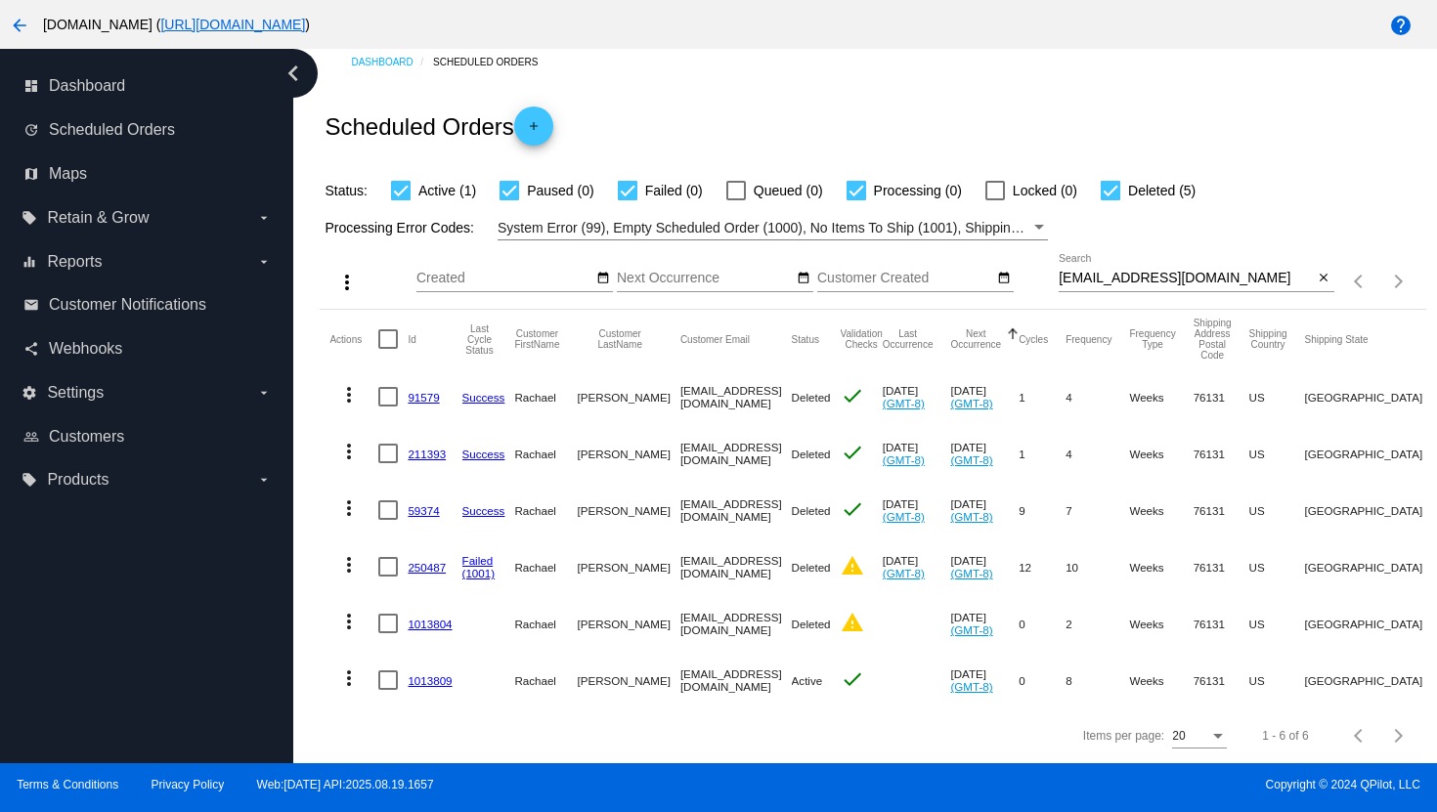
click at [350, 610] on mat-icon "more_vert" at bounding box center [348, 621] width 23 height 23
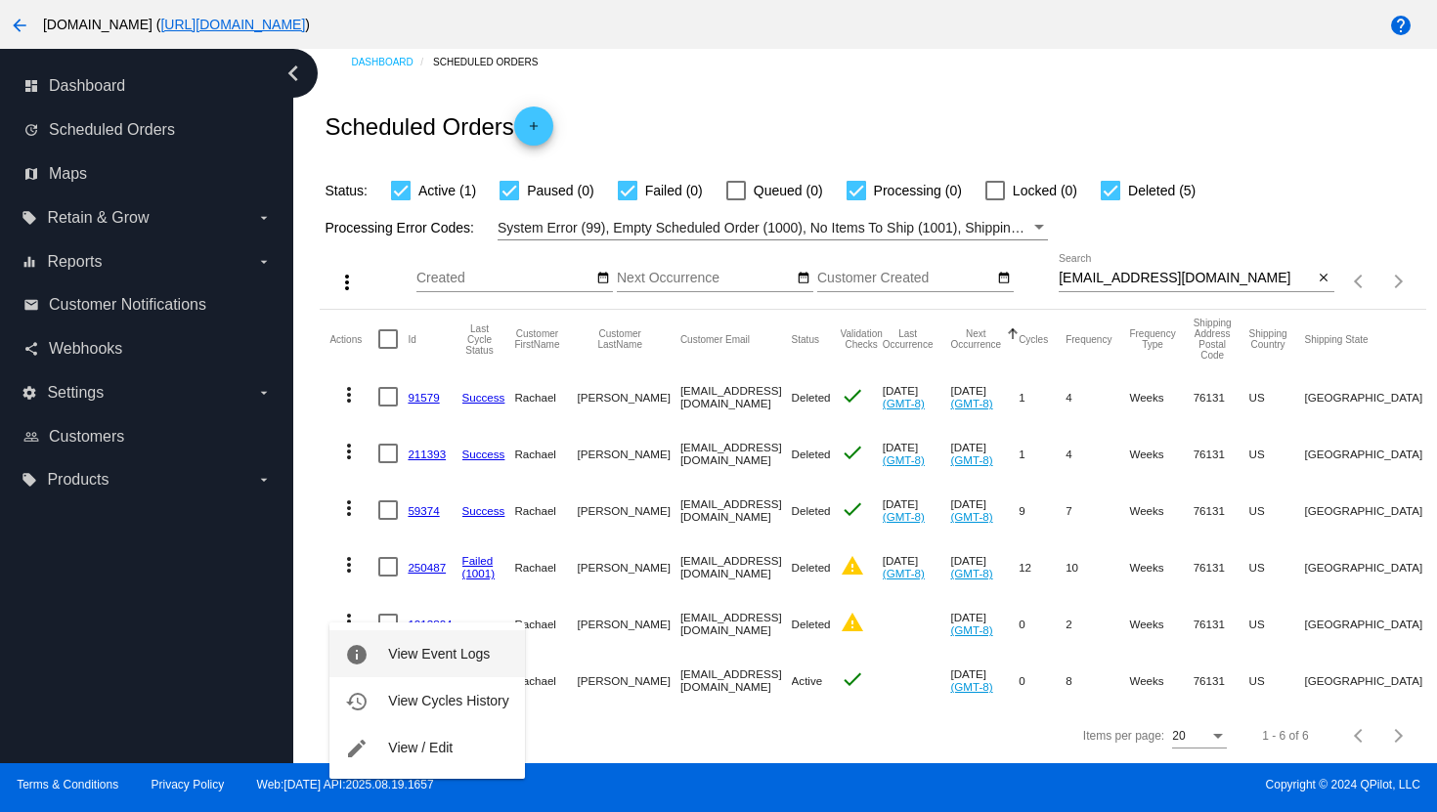
click at [456, 651] on span "View Event Logs" at bounding box center [439, 654] width 102 height 16
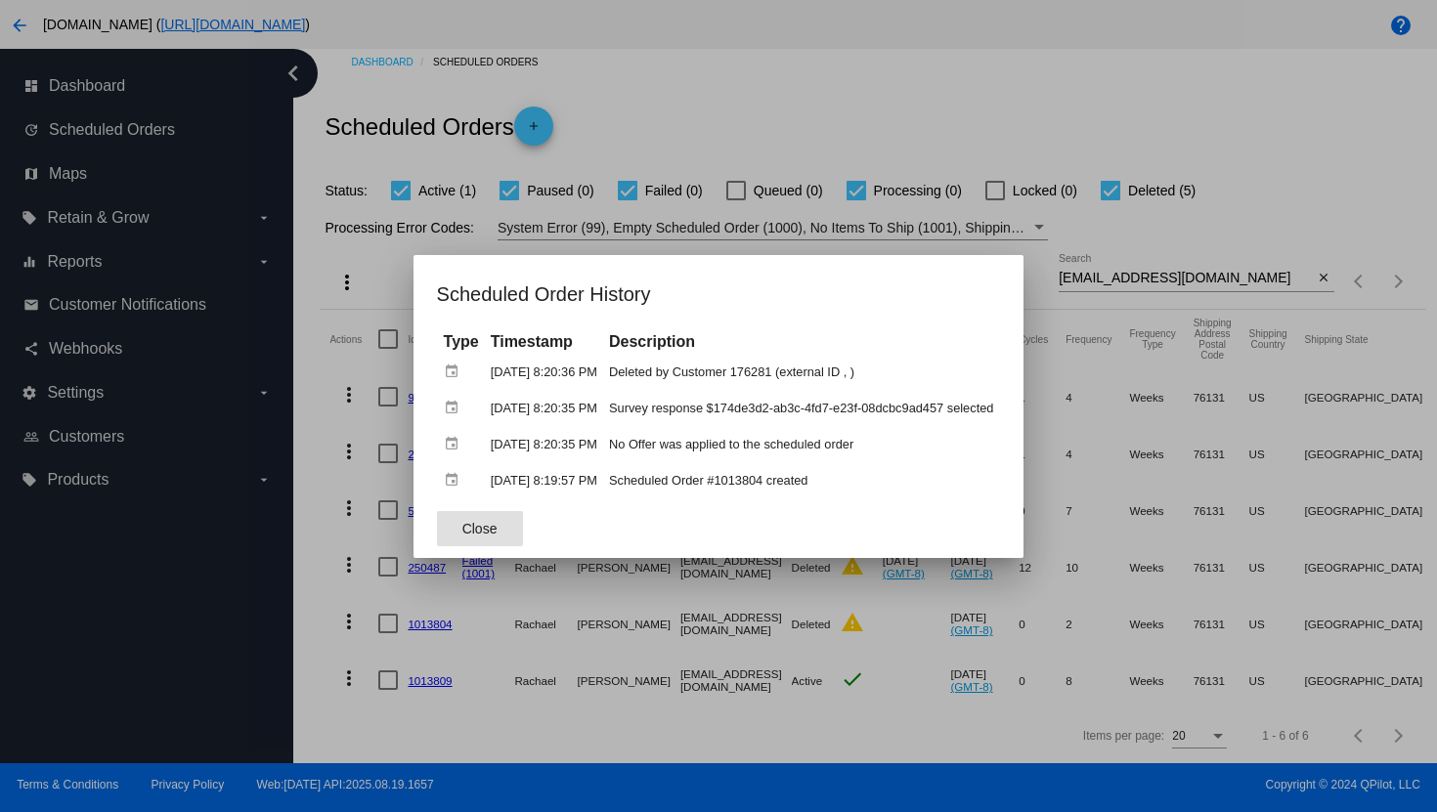
click at [705, 576] on div at bounding box center [718, 406] width 1437 height 812
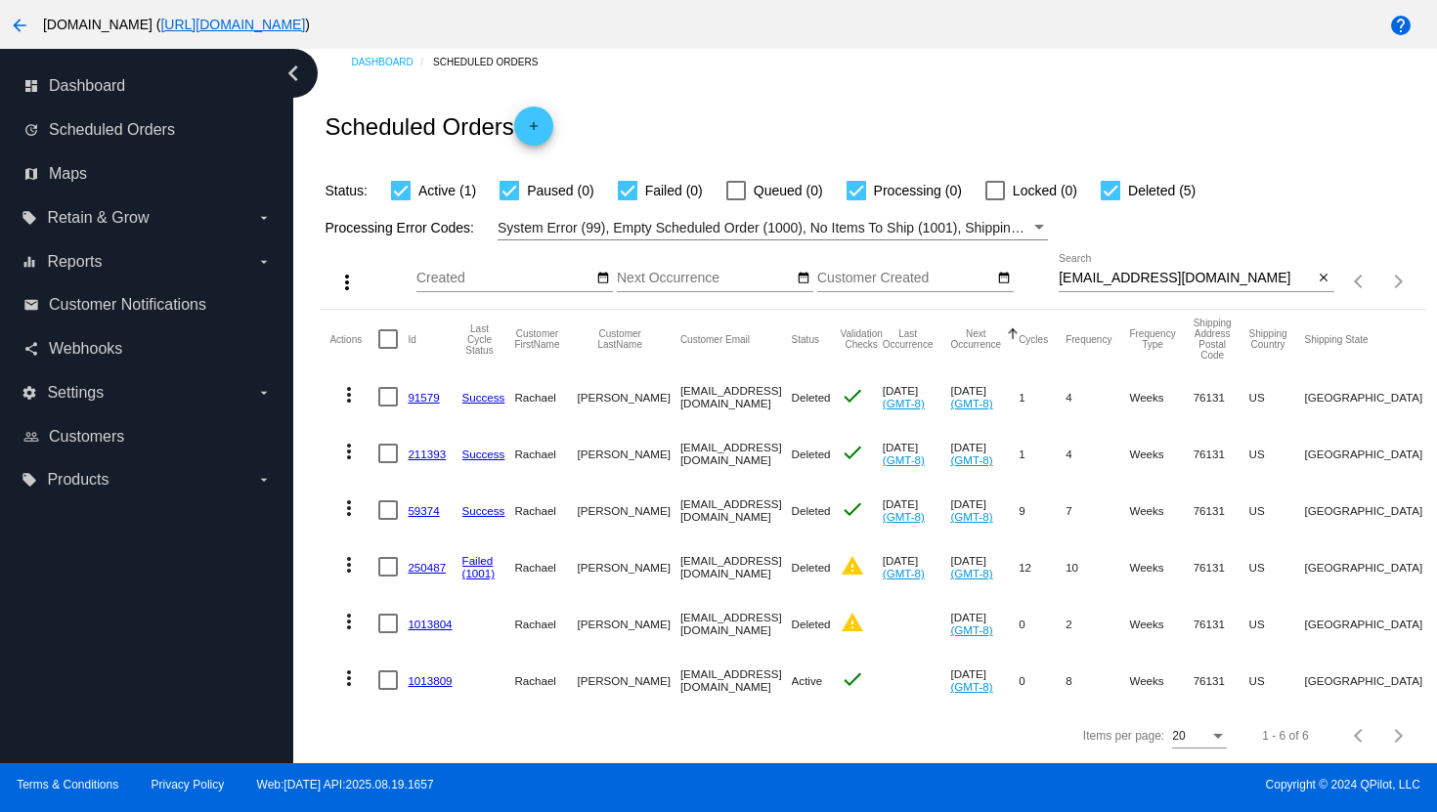
click at [348, 500] on mat-icon "more_vert" at bounding box center [348, 508] width 23 height 23
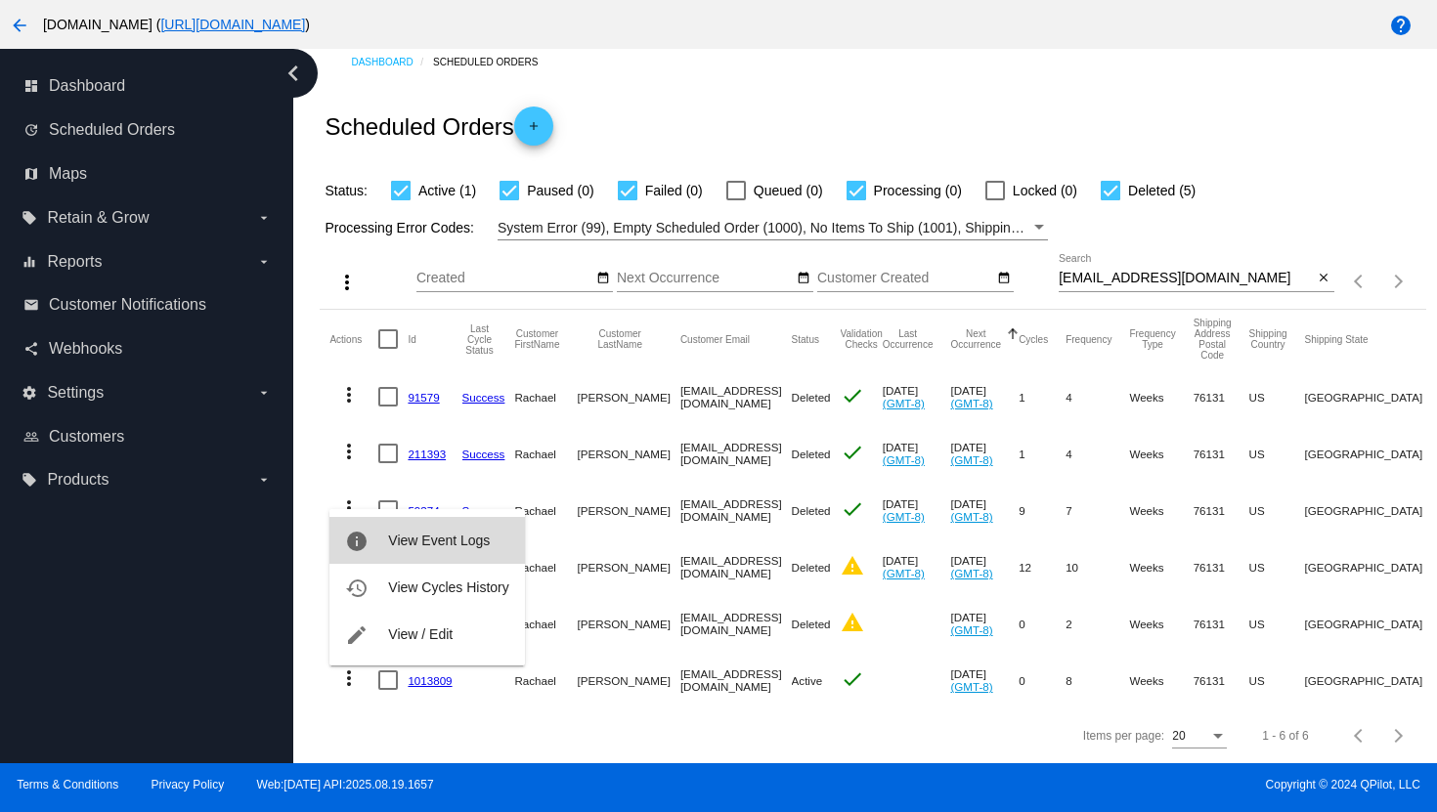
click at [416, 540] on span "View Event Logs" at bounding box center [439, 541] width 102 height 16
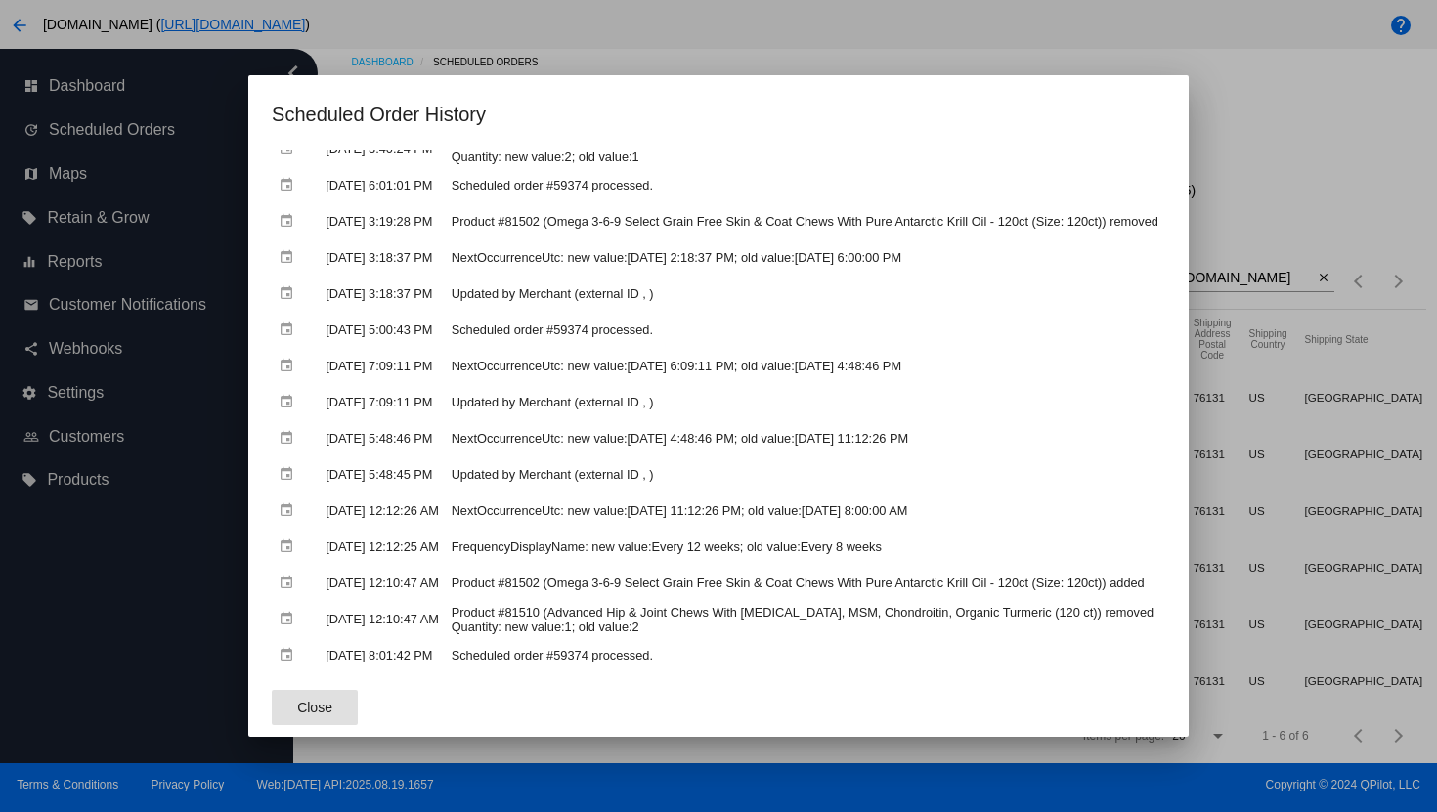
scroll to position [477, 0]
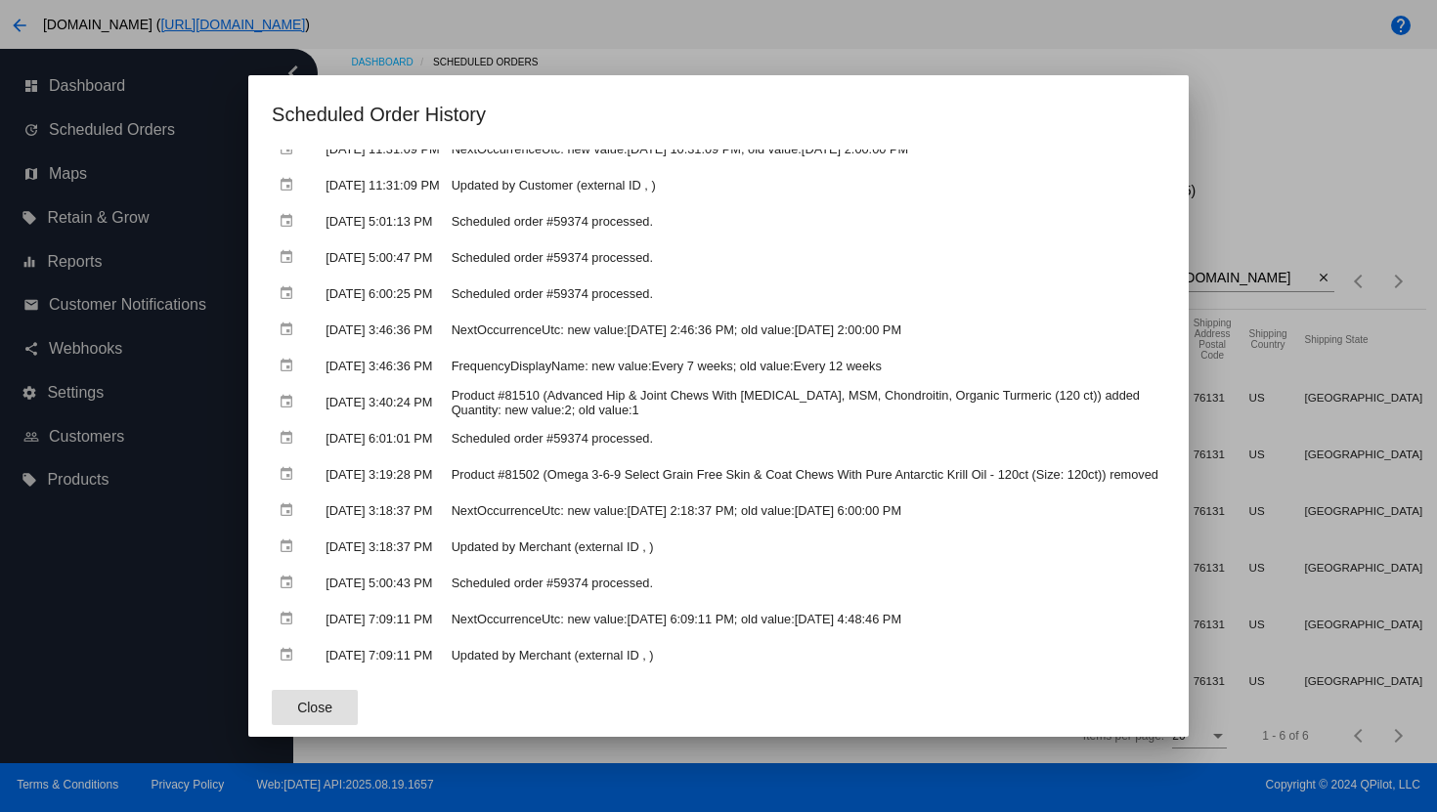
click at [762, 54] on div at bounding box center [718, 406] width 1437 height 812
